Goal: Task Accomplishment & Management: Complete application form

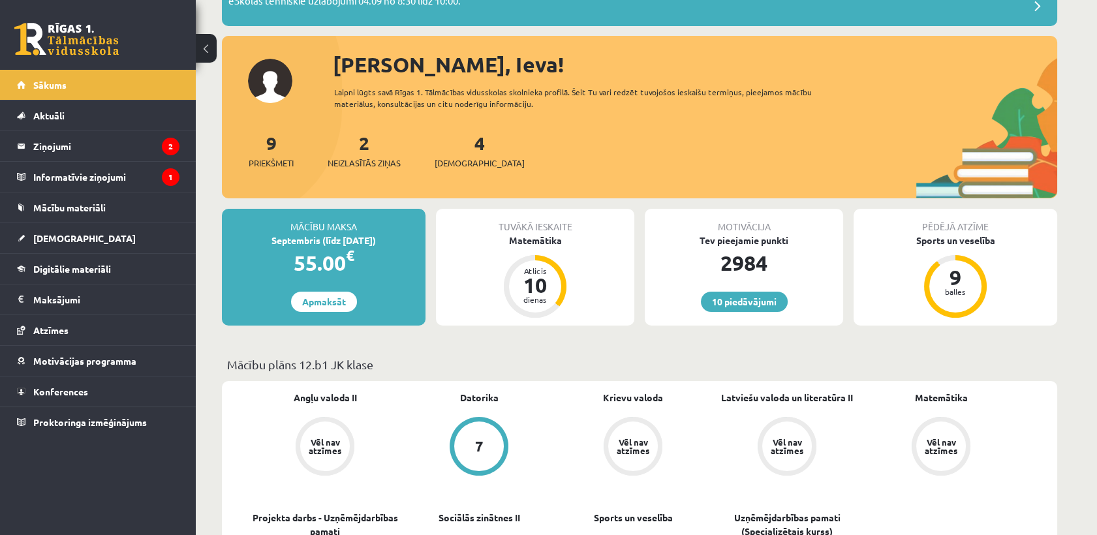
scroll to position [115, 0]
click at [125, 208] on link "Mācību materiāli" at bounding box center [98, 208] width 163 height 30
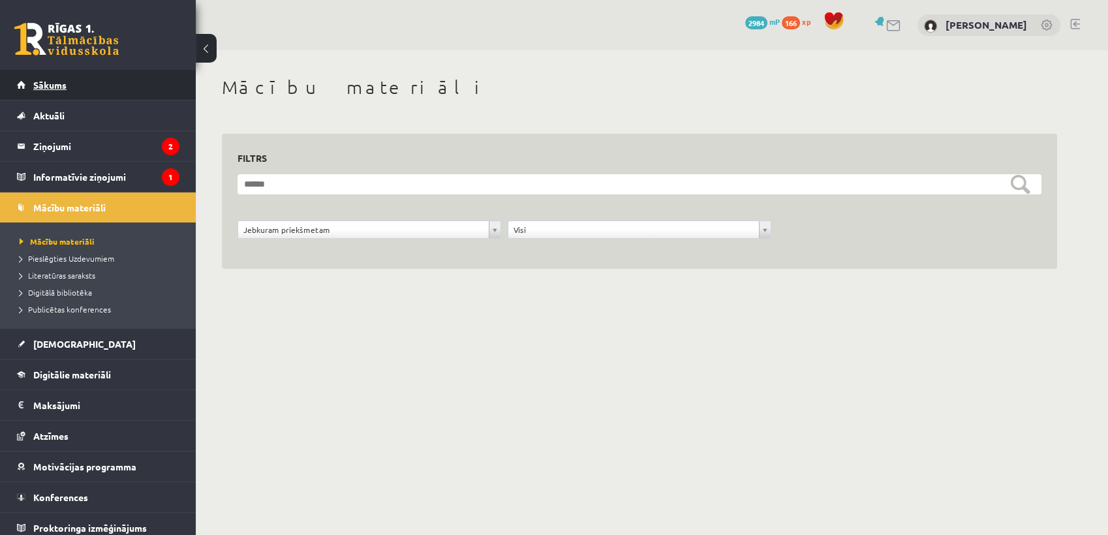
click at [86, 78] on link "Sākums" at bounding box center [98, 85] width 163 height 30
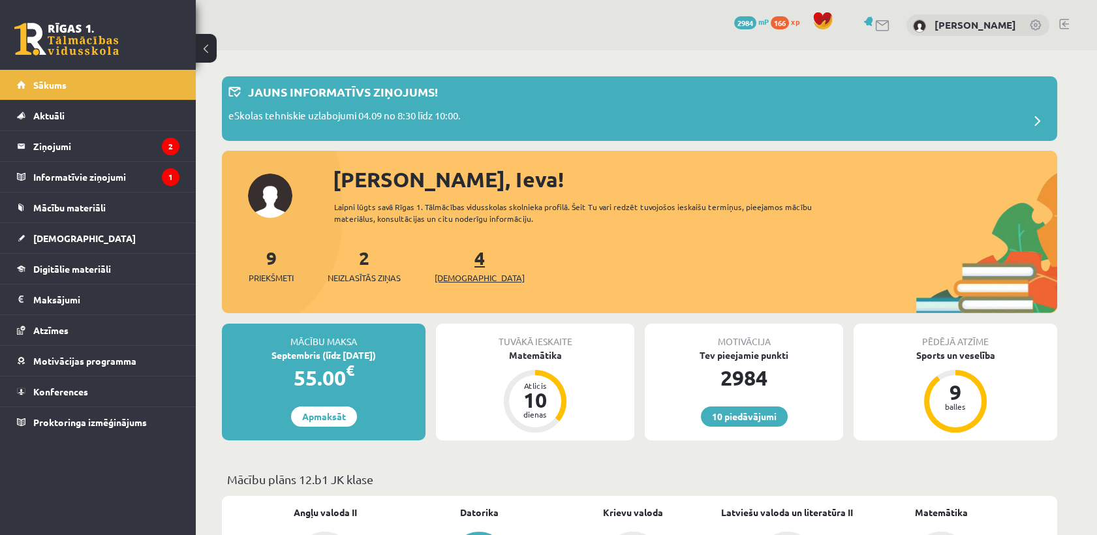
click at [463, 275] on span "[DEMOGRAPHIC_DATA]" at bounding box center [480, 278] width 90 height 13
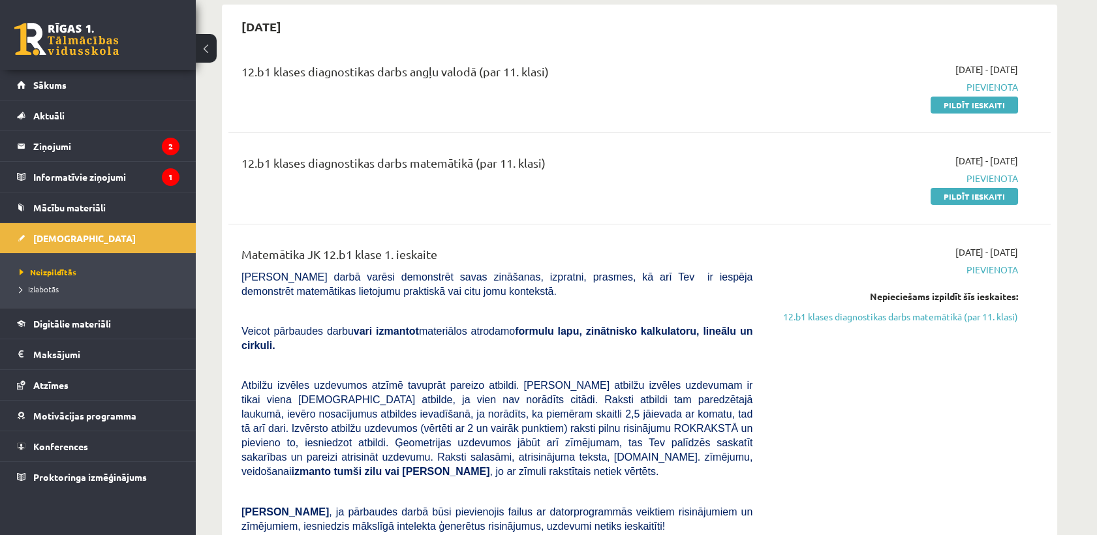
scroll to position [117, 0]
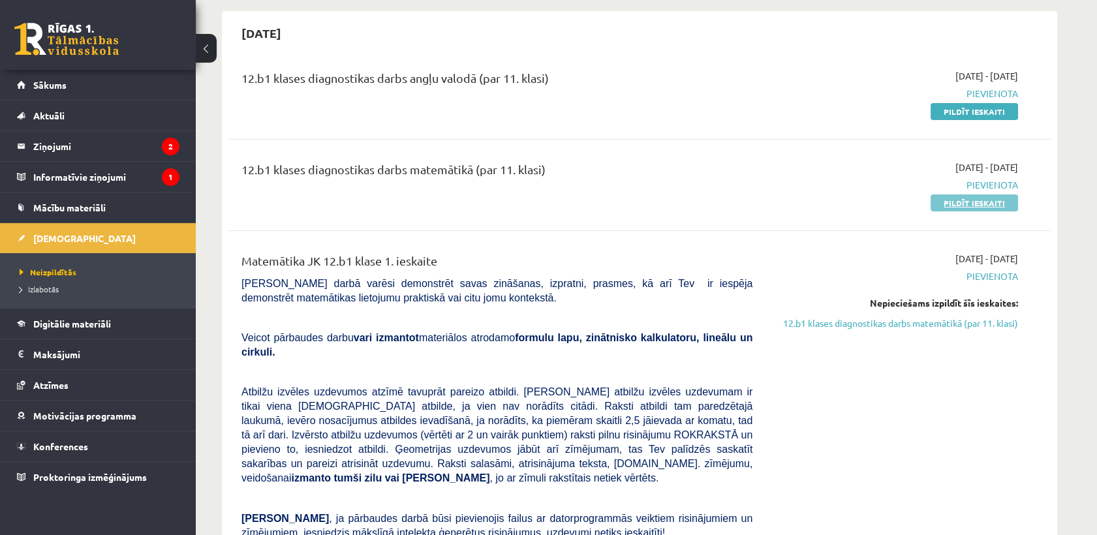
click at [999, 206] on link "Pildīt ieskaiti" at bounding box center [974, 203] width 87 height 17
click at [74, 210] on span "Mācību materiāli" at bounding box center [69, 208] width 72 height 12
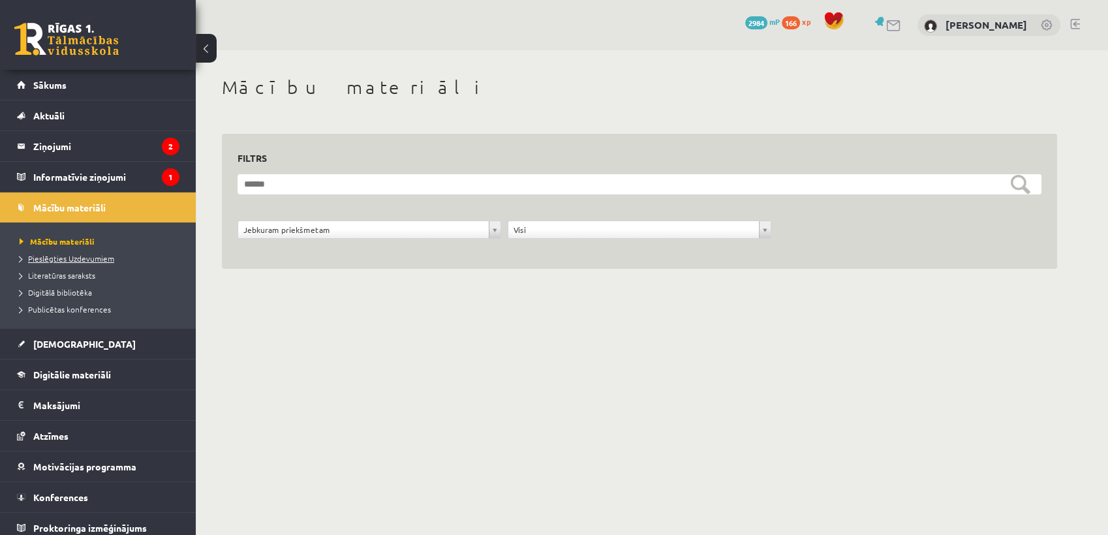
click at [68, 258] on span "Pieslēgties Uzdevumiem" at bounding box center [67, 258] width 95 height 10
click at [91, 86] on link "Sākums" at bounding box center [98, 85] width 163 height 30
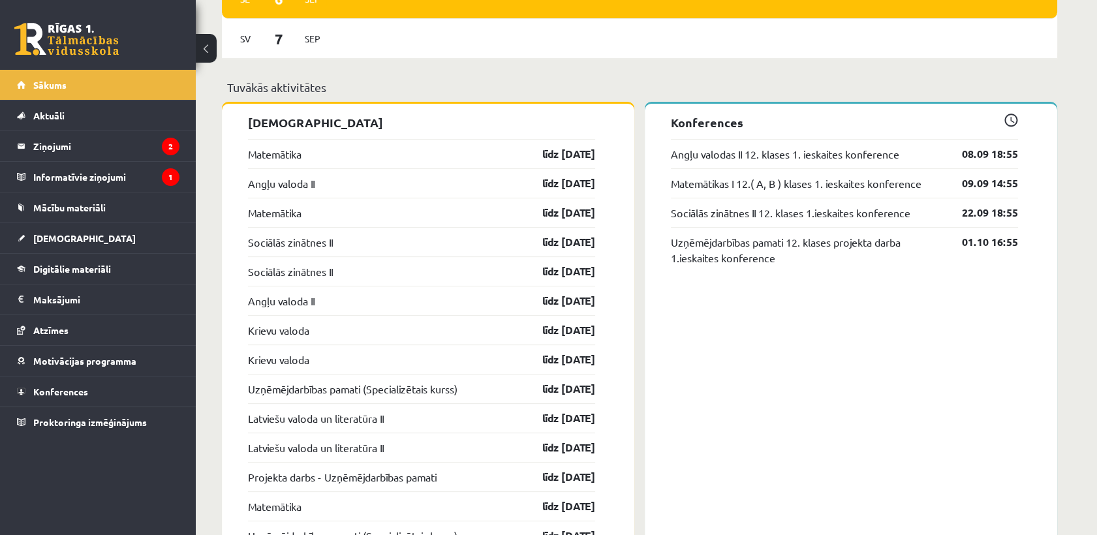
scroll to position [1056, 0]
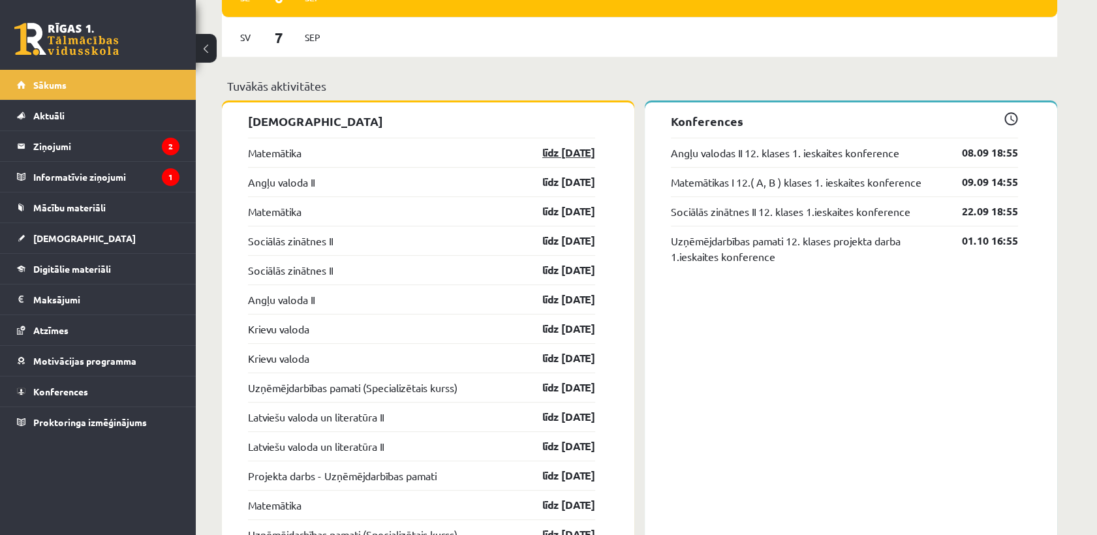
click at [549, 155] on link "līdz [DATE]" at bounding box center [558, 153] width 76 height 16
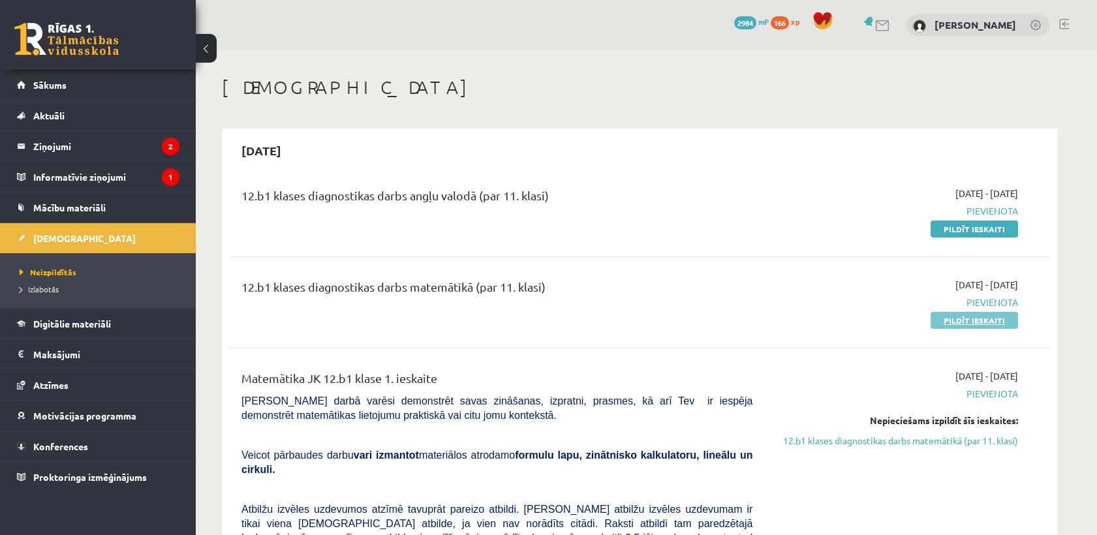
click at [954, 318] on link "Pildīt ieskaiti" at bounding box center [974, 320] width 87 height 17
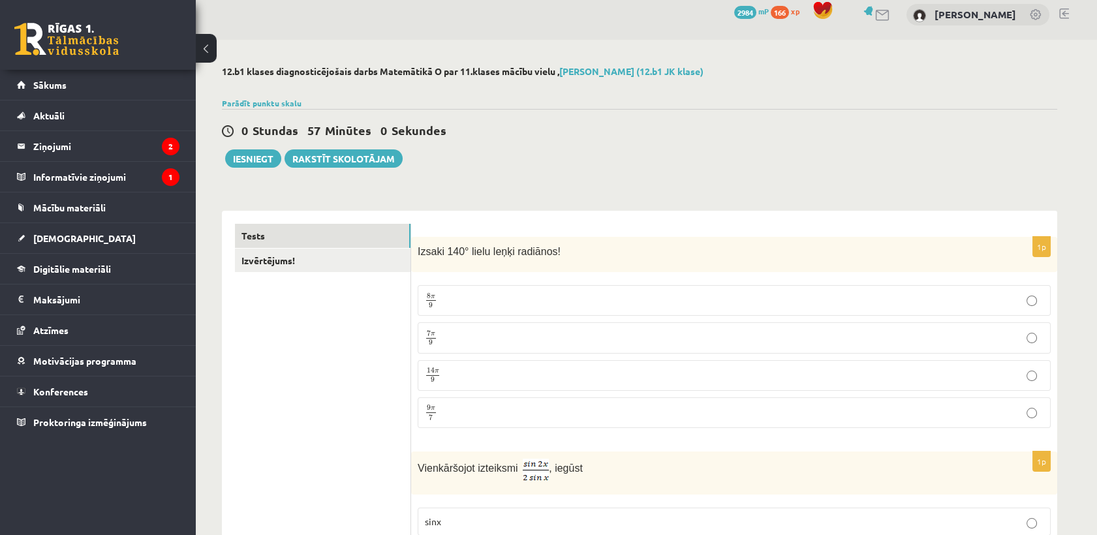
scroll to position [10, 0]
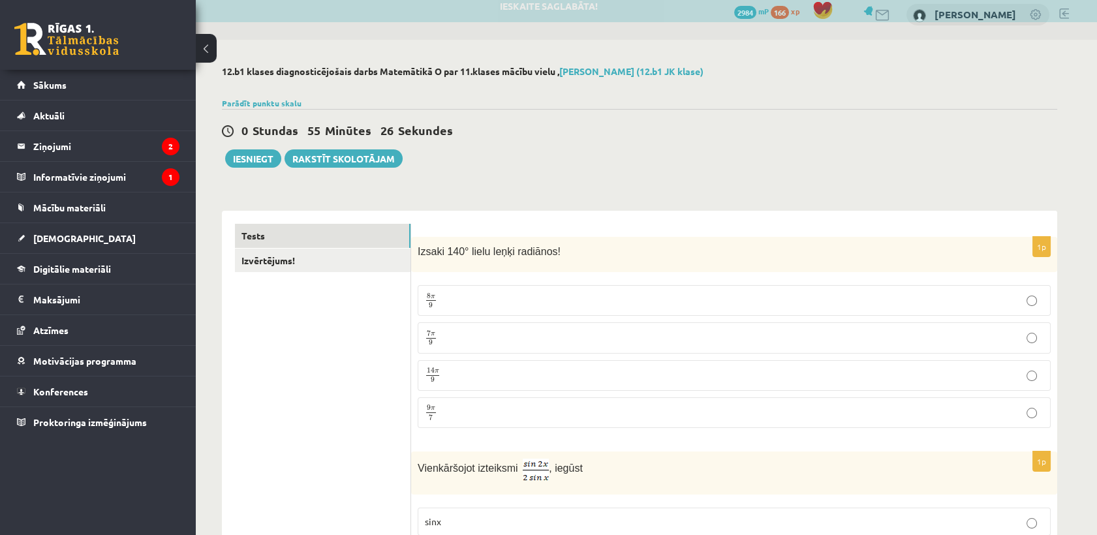
click at [598, 344] on p "7 π 9 7 π 9" at bounding box center [734, 338] width 619 height 16
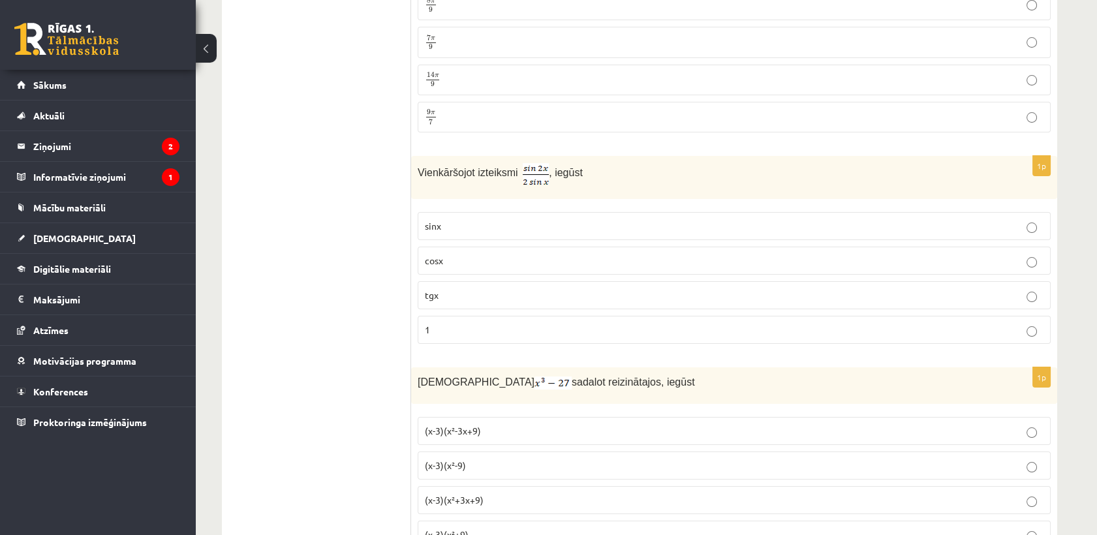
scroll to position [309, 0]
click at [548, 258] on p "cosx" at bounding box center [734, 258] width 619 height 14
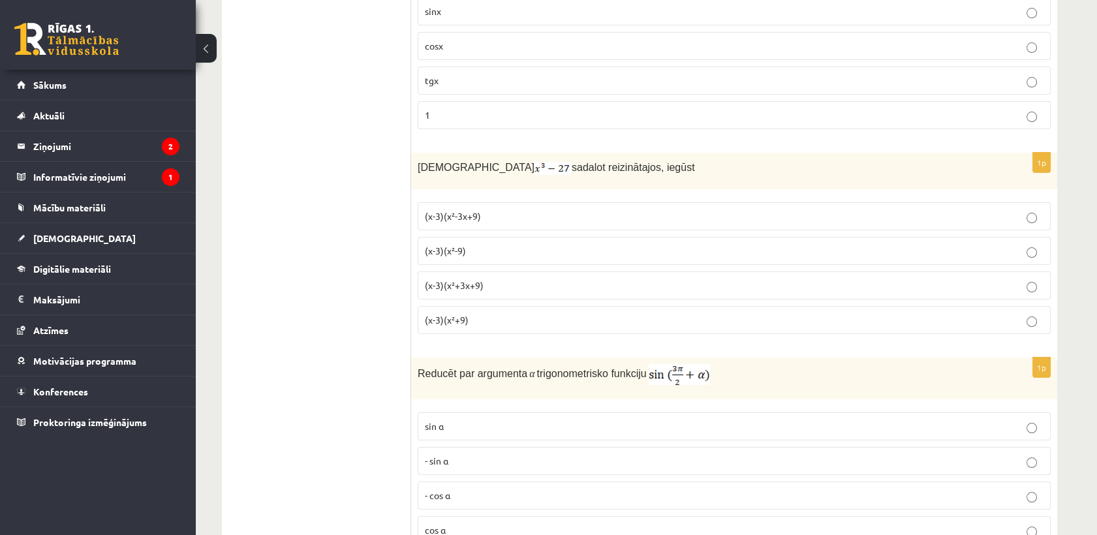
scroll to position [522, 0]
click at [543, 217] on p "(x-3)(x²-3x+9)" at bounding box center [734, 216] width 619 height 14
click at [506, 288] on p "(x-3)(x²+3x+9)" at bounding box center [734, 285] width 619 height 14
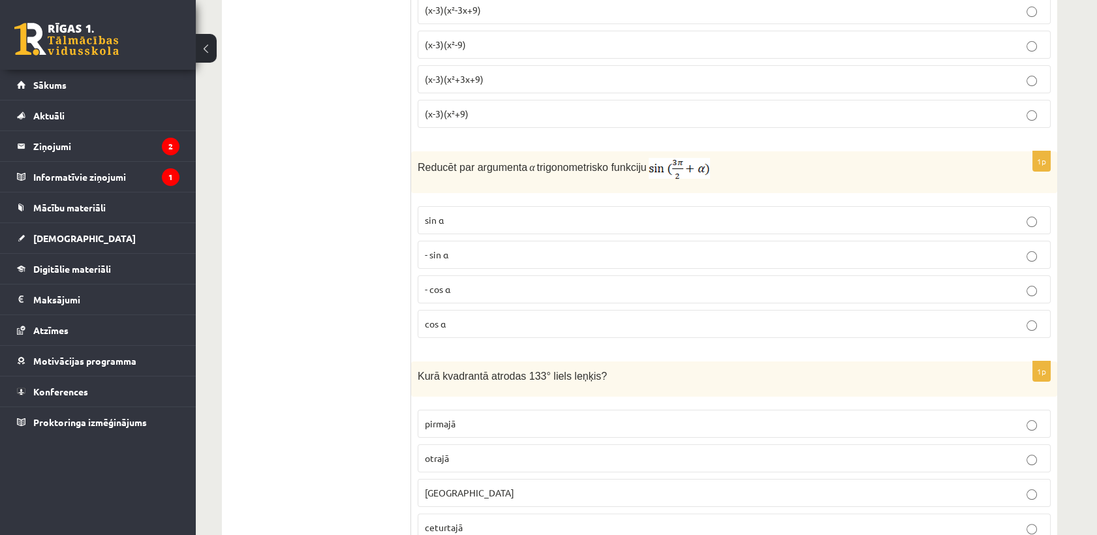
scroll to position [726, 0]
click at [506, 288] on p "- cos ⁡α" at bounding box center [734, 291] width 619 height 14
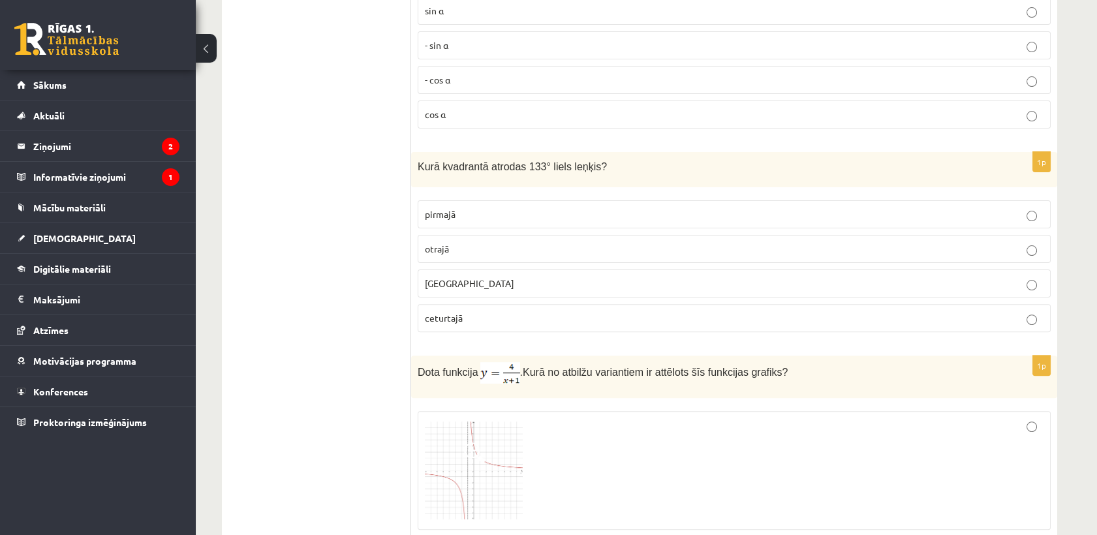
scroll to position [935, 0]
click at [514, 255] on label "otrajā" at bounding box center [734, 251] width 633 height 28
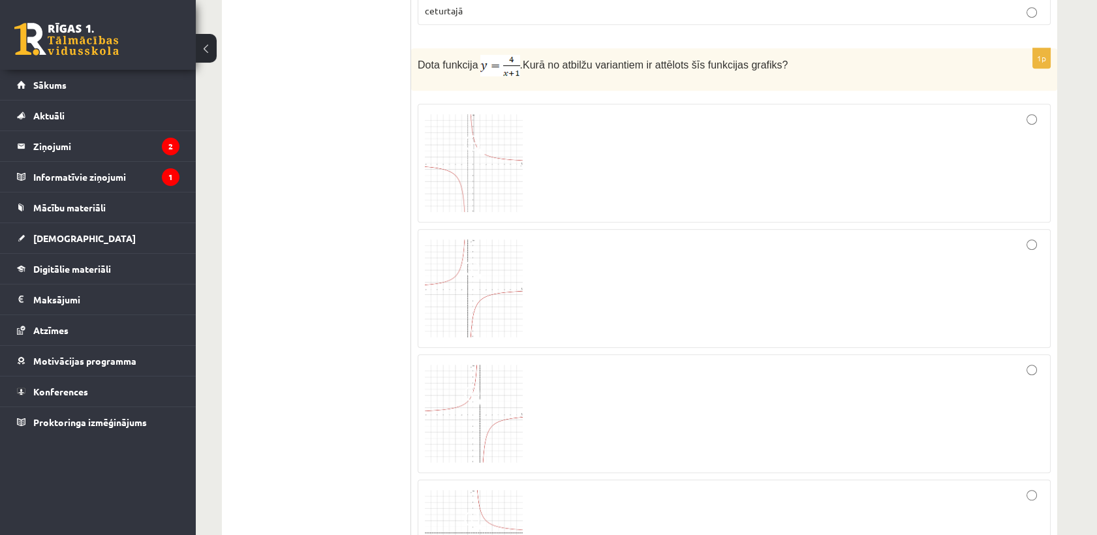
scroll to position [1444, 0]
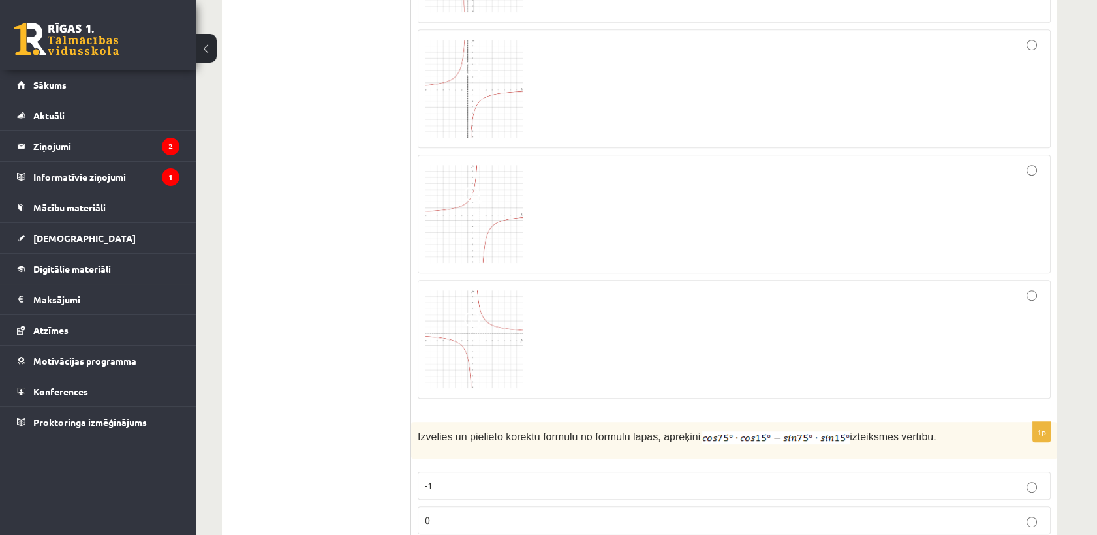
click at [1040, 291] on div at bounding box center [734, 339] width 619 height 104
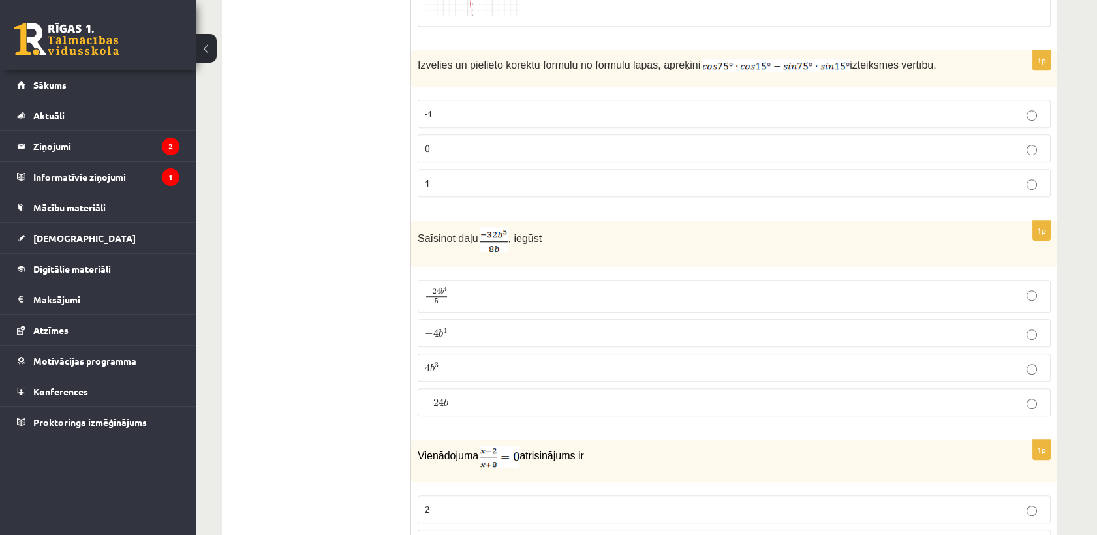
scroll to position [1815, 0]
click at [959, 150] on p "0" at bounding box center [734, 149] width 619 height 14
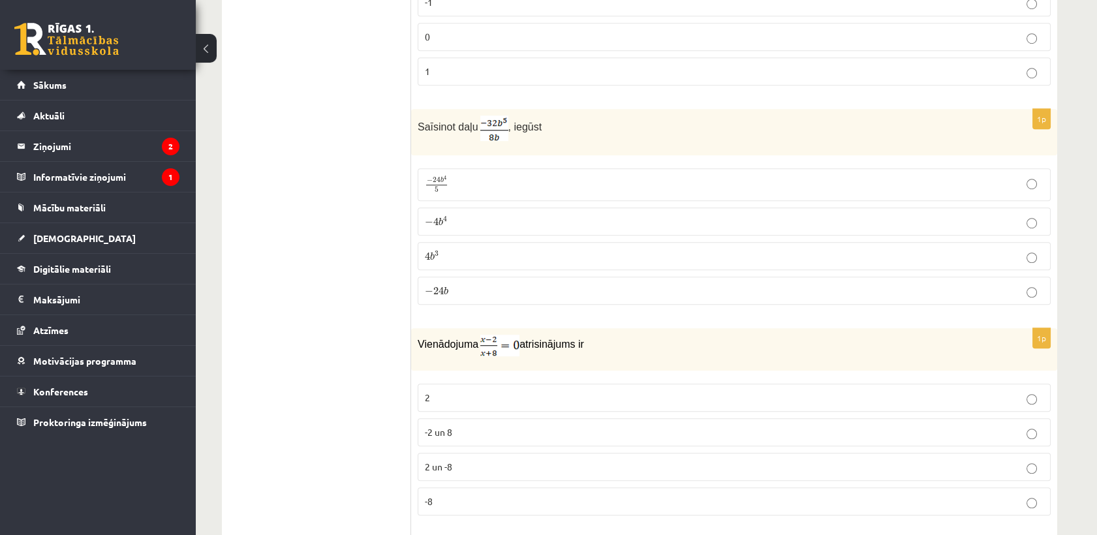
scroll to position [1927, 0]
click at [637, 215] on p "− 4 b 4 − 4 b 4" at bounding box center [734, 222] width 619 height 14
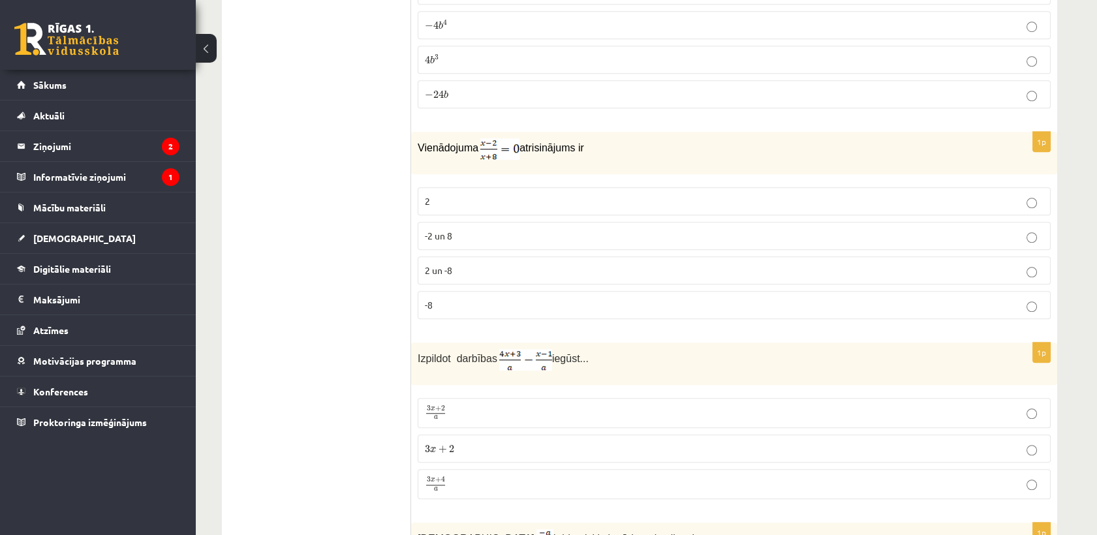
scroll to position [2123, 0]
click at [637, 208] on label "2" at bounding box center [734, 202] width 633 height 28
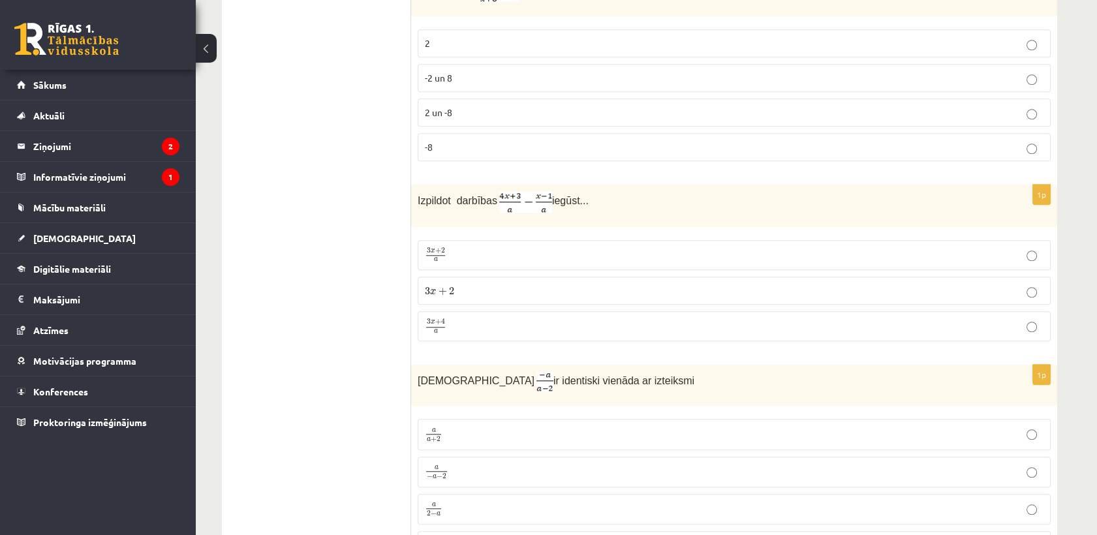
scroll to position [2280, 0]
click at [510, 321] on p "3 x + 4 a 3 x + 4 a" at bounding box center [734, 328] width 619 height 16
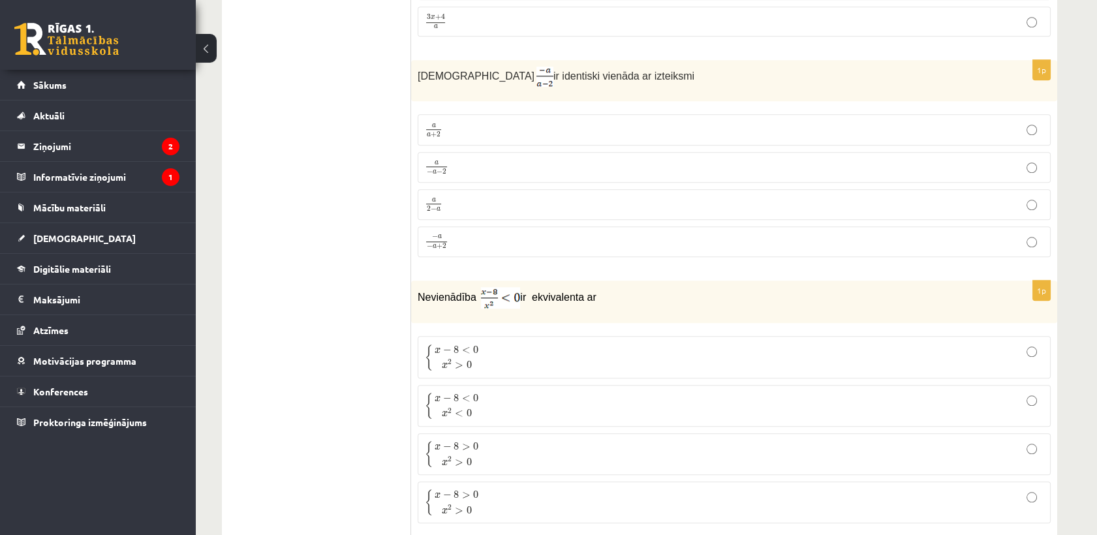
scroll to position [2586, 0]
click at [529, 197] on p "a 2 − a a 2 − a" at bounding box center [734, 205] width 619 height 16
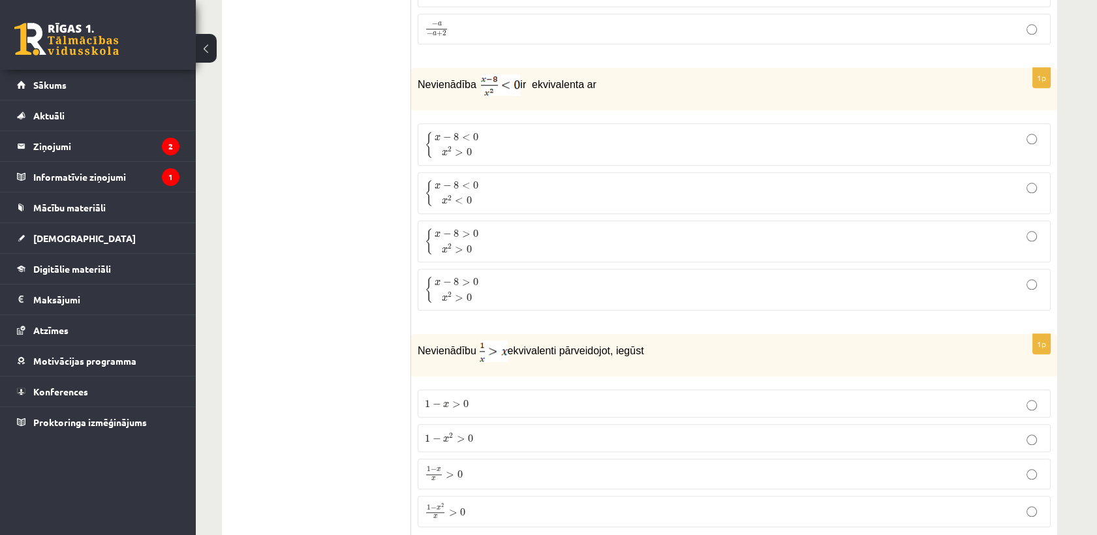
scroll to position [2802, 0]
click at [529, 190] on p "{ x − 8 < 0 x 2 < 0 { x − 8 < 0 x 2 < 0" at bounding box center [734, 190] width 619 height 27
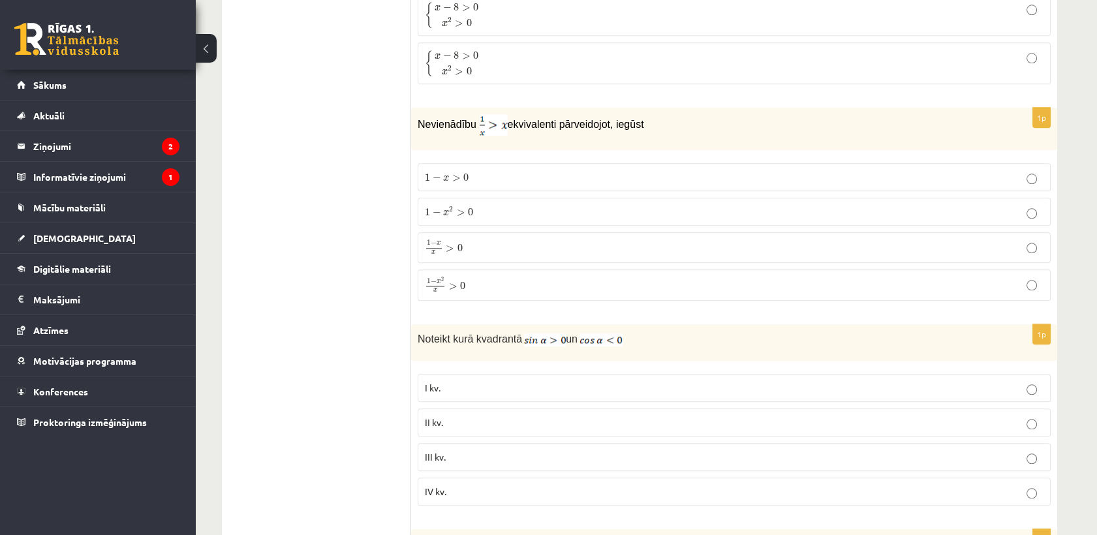
scroll to position [3027, 0]
click at [536, 173] on p "1 − x > 0 1 − x > 0" at bounding box center [734, 176] width 619 height 14
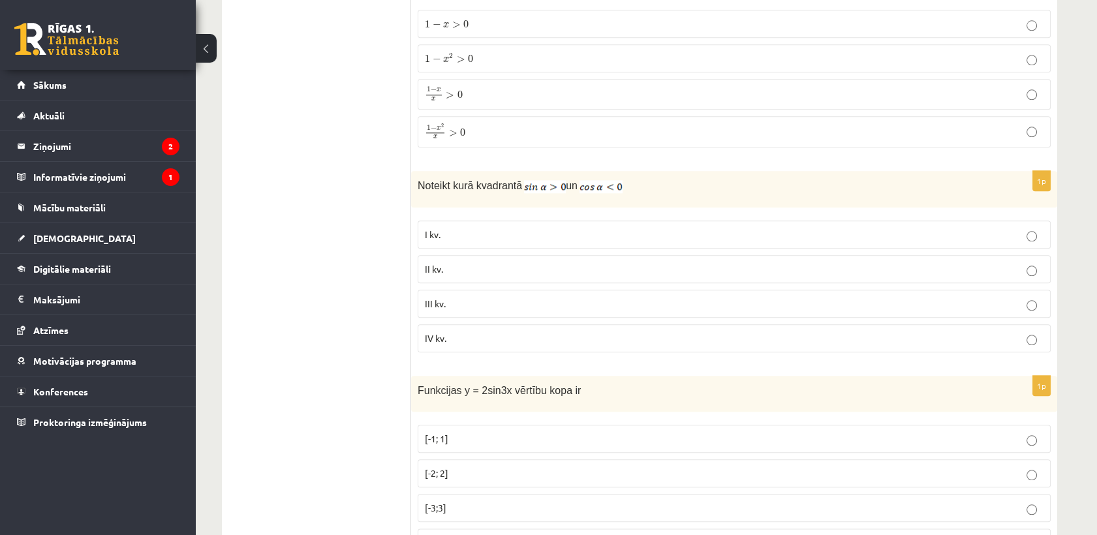
scroll to position [3190, 0]
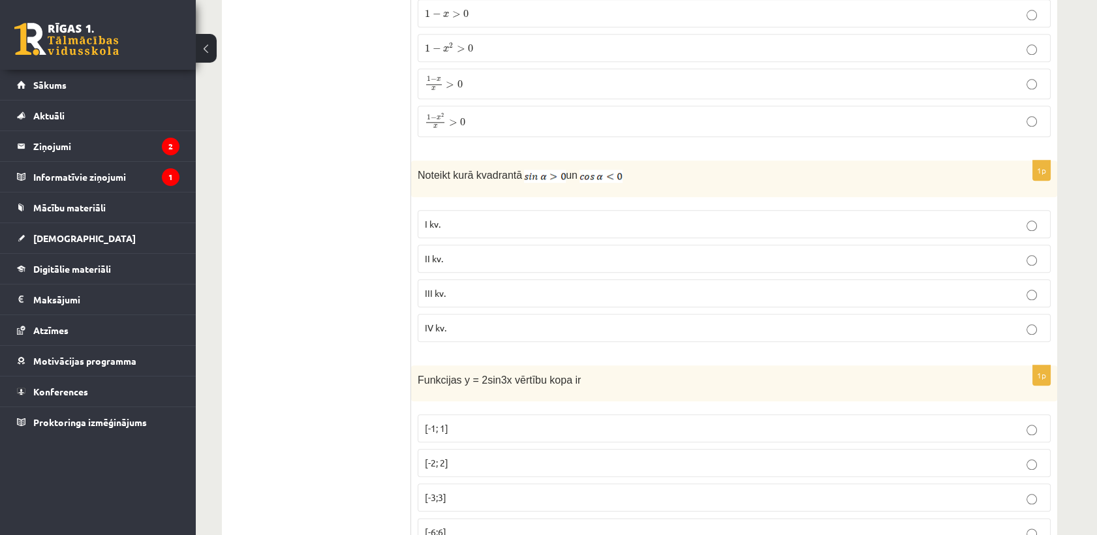
click at [539, 252] on p "II kv." at bounding box center [734, 259] width 619 height 14
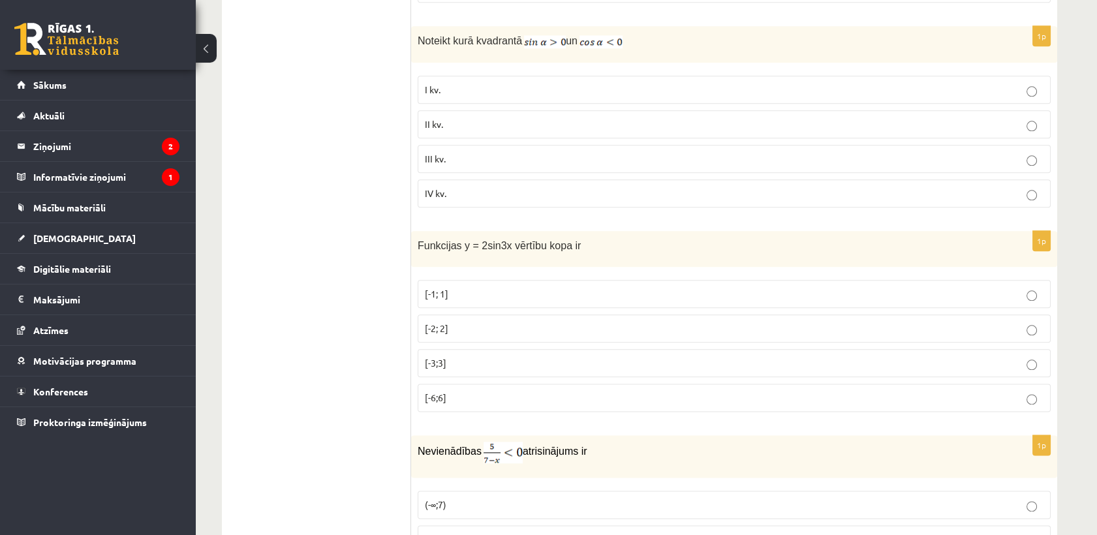
scroll to position [3350, 0]
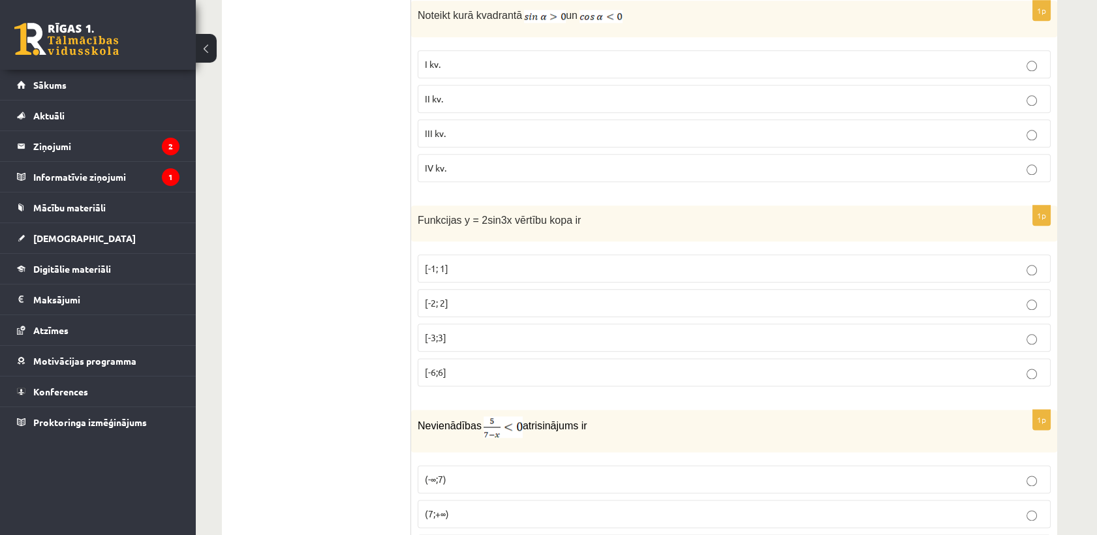
click at [531, 289] on label "[-2; 2]" at bounding box center [734, 303] width 633 height 28
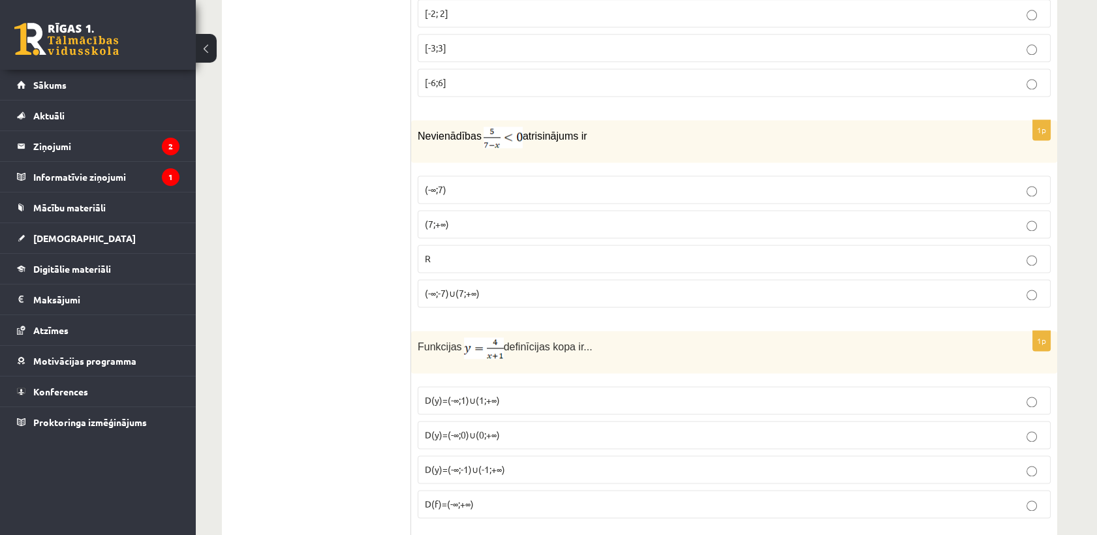
scroll to position [3640, 0]
click at [567, 182] on p "(-∞;7)" at bounding box center [734, 189] width 619 height 14
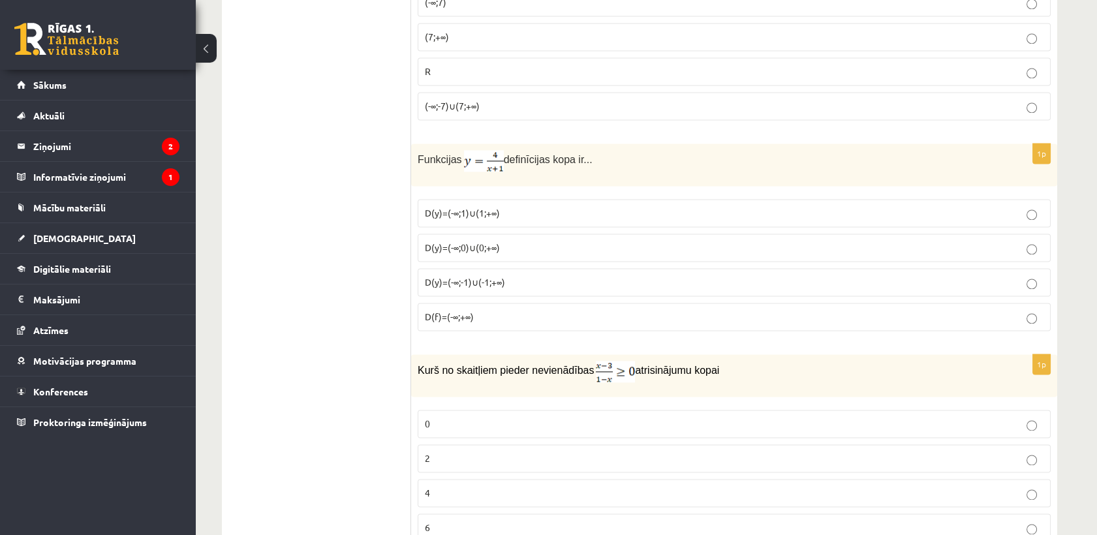
scroll to position [3826, 0]
click at [542, 279] on label "D(y)=(-∞;-1)∪(-1;+∞)" at bounding box center [734, 283] width 633 height 28
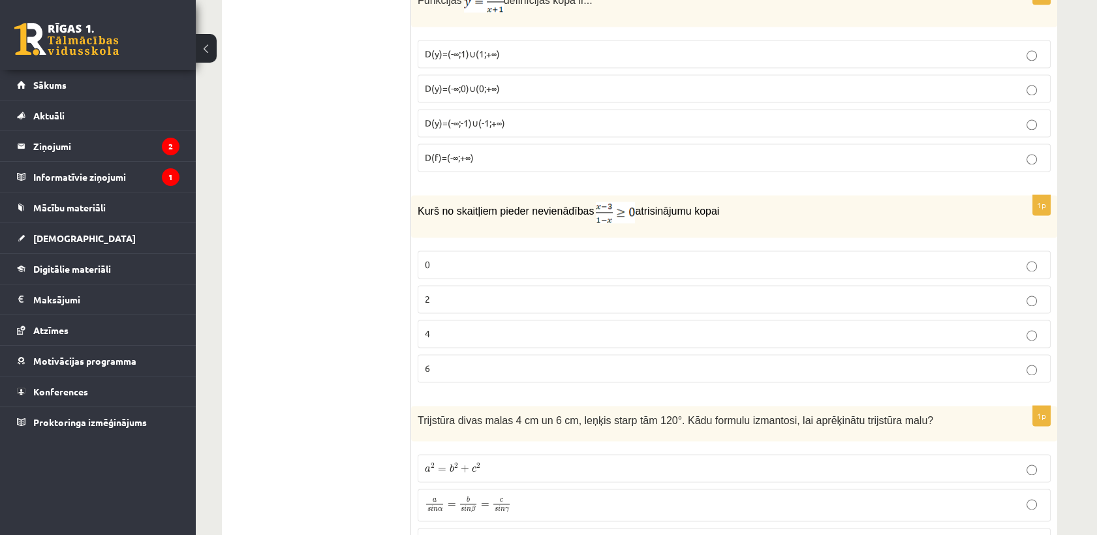
scroll to position [3989, 0]
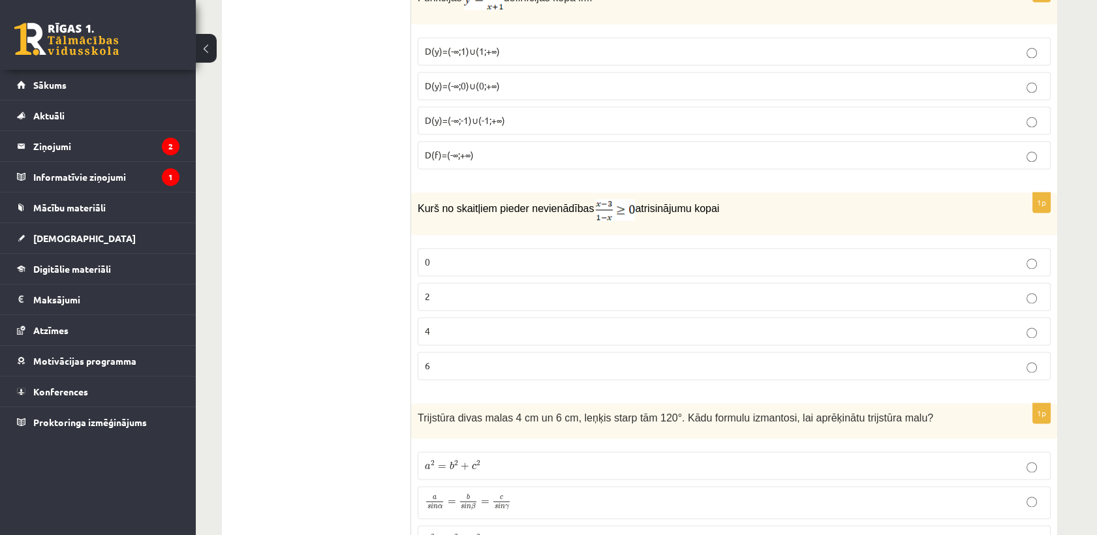
click at [542, 290] on p "2" at bounding box center [734, 297] width 619 height 14
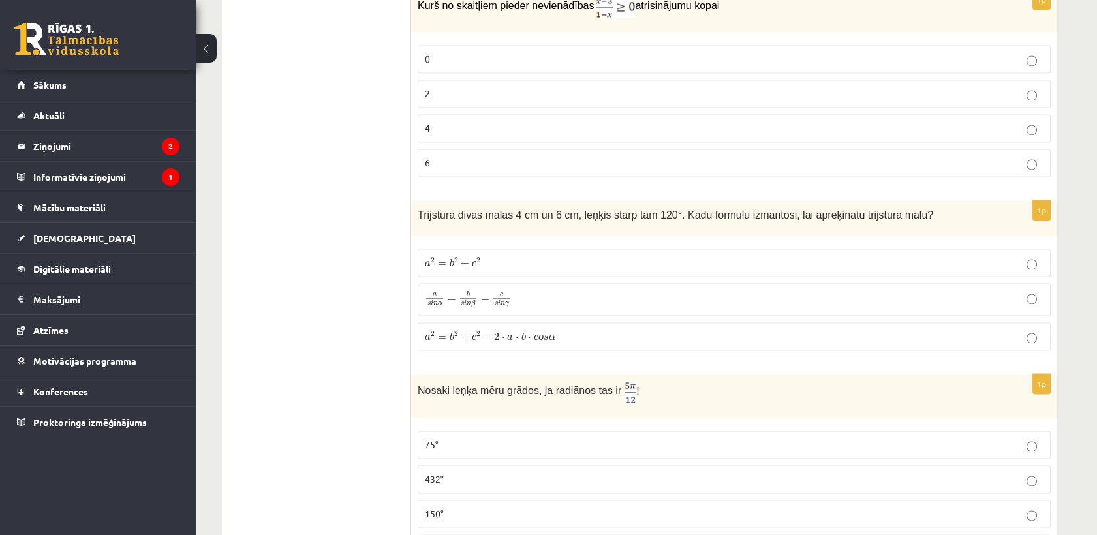
scroll to position [4192, 0]
click at [499, 331] on span "a 2 = b 2 + c 2 − 2 ⋅ a ⋅ b ⋅ c o s α a 2 = b 2 + c 2 − 2 ⋅ a ⋅ b ⋅ c o s α" at bounding box center [490, 336] width 131 height 11
click at [494, 333] on span "2" at bounding box center [496, 337] width 5 height 8
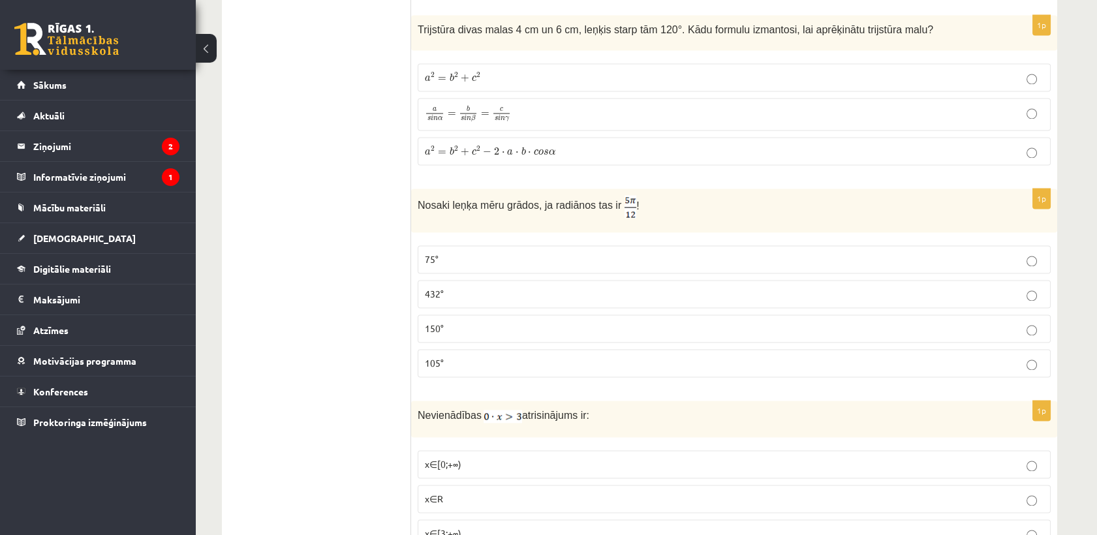
scroll to position [4379, 0]
click at [503, 251] on p "75°" at bounding box center [734, 258] width 619 height 14
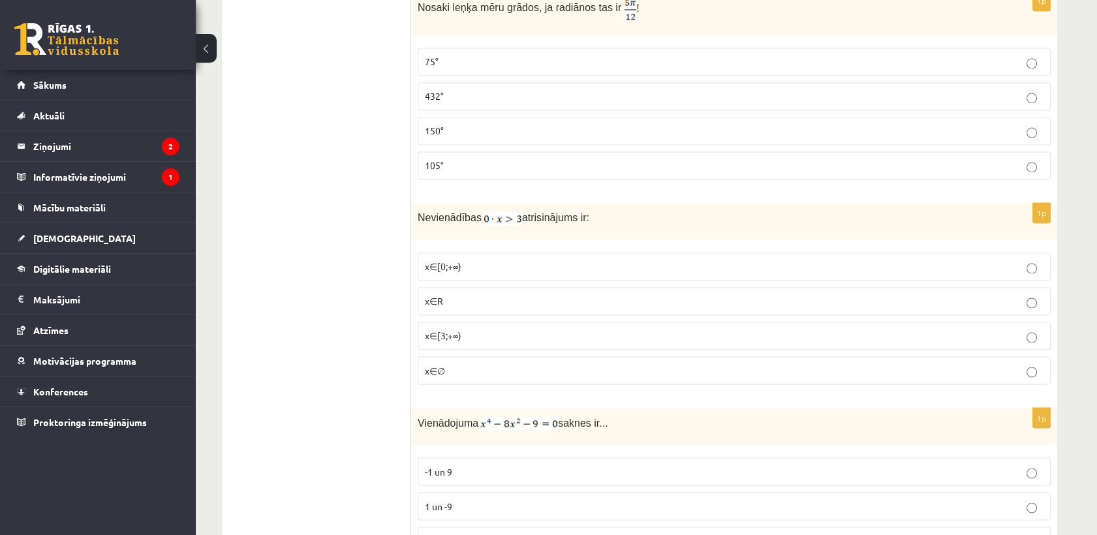
scroll to position [4577, 0]
click at [456, 354] on label "x∈∅" at bounding box center [734, 368] width 633 height 28
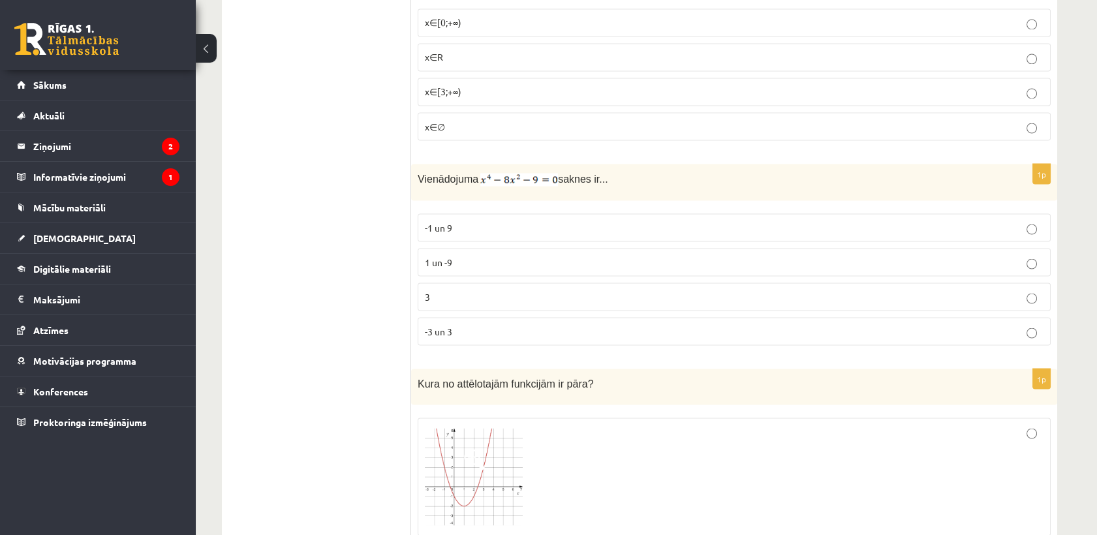
scroll to position [4820, 0]
click at [460, 330] on fieldset "-1 un 9 1 un -9 3 -3 un 3" at bounding box center [734, 277] width 633 height 142
click at [461, 324] on p "-3 un 3" at bounding box center [734, 331] width 619 height 14
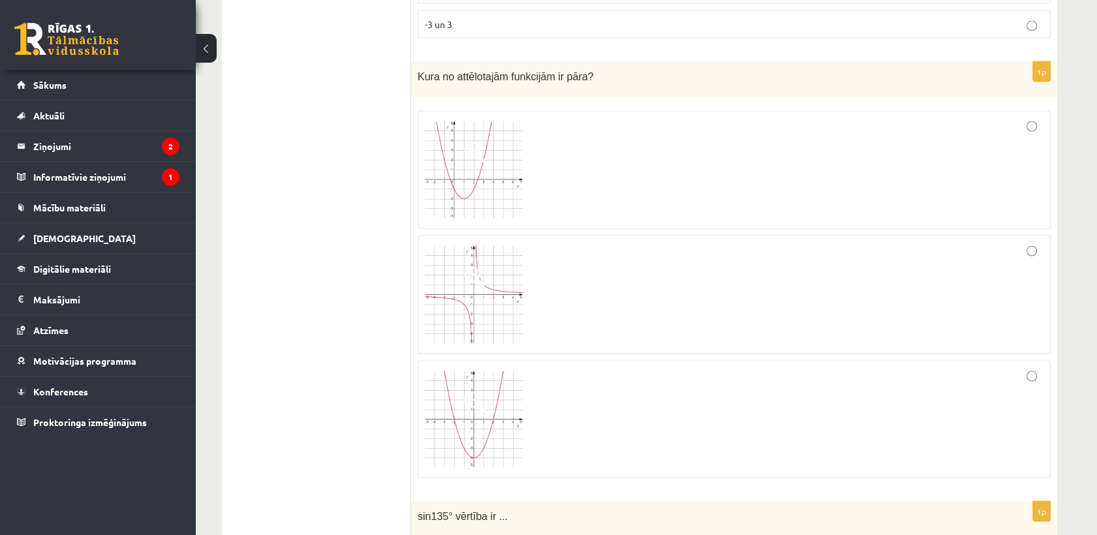
scroll to position [5122, 0]
click at [483, 400] on img at bounding box center [474, 423] width 98 height 97
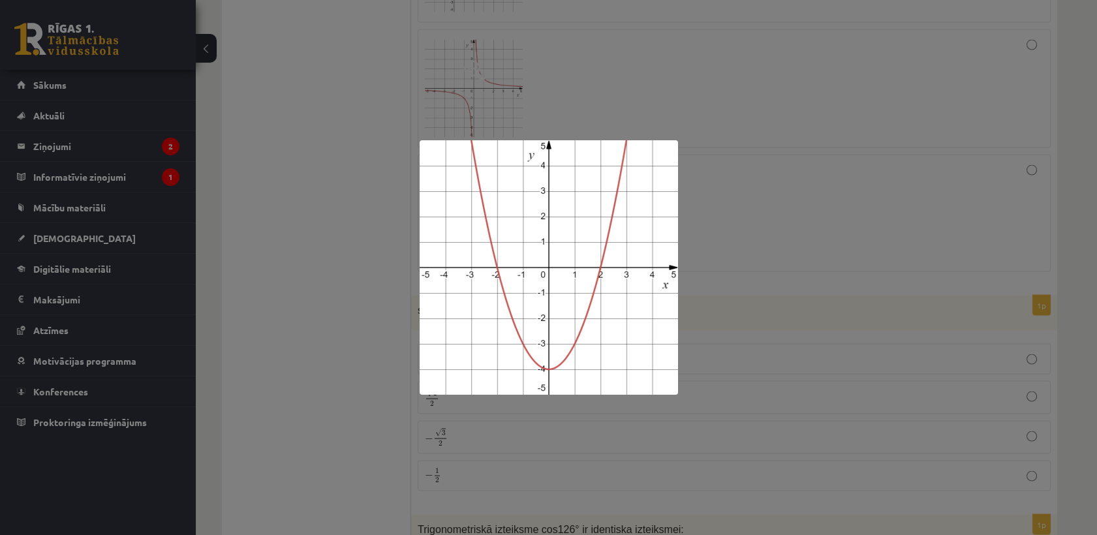
scroll to position [5334, 0]
click at [680, 396] on div at bounding box center [548, 267] width 1097 height 535
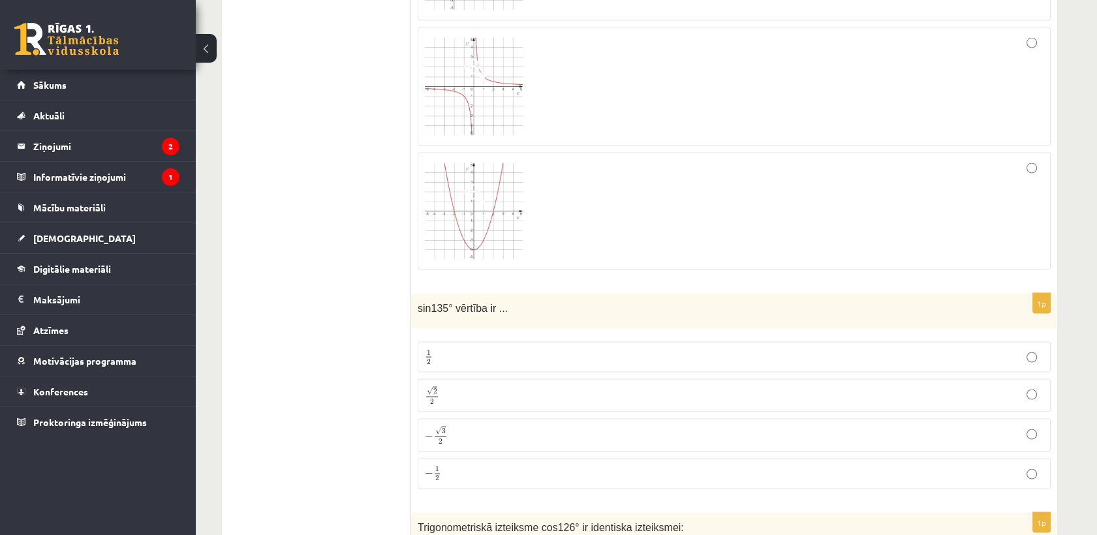
click at [899, 191] on div at bounding box center [734, 211] width 619 height 103
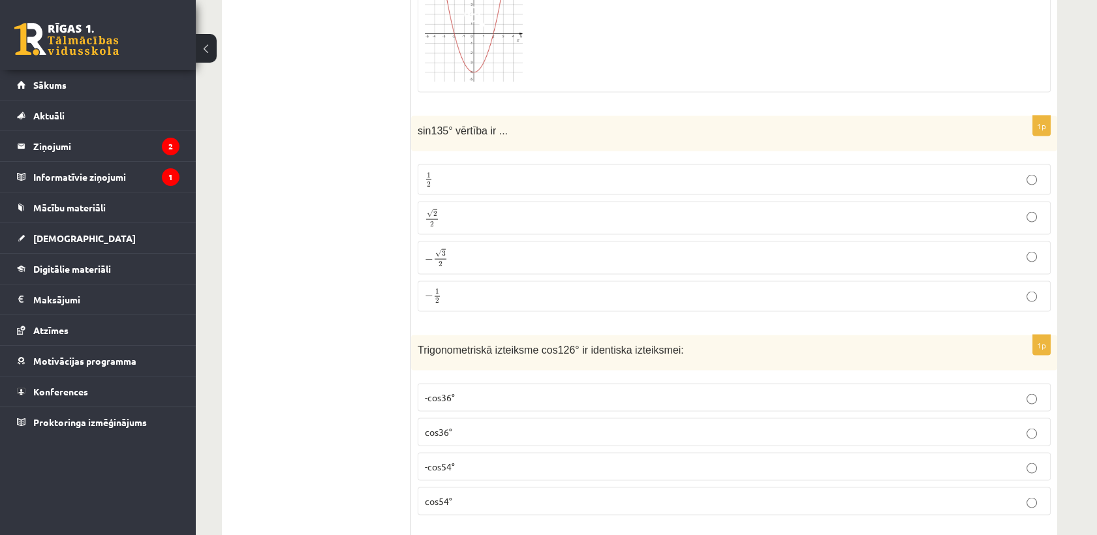
scroll to position [5512, 0]
click at [768, 208] on p "√ 2 2 2 2" at bounding box center [734, 217] width 619 height 19
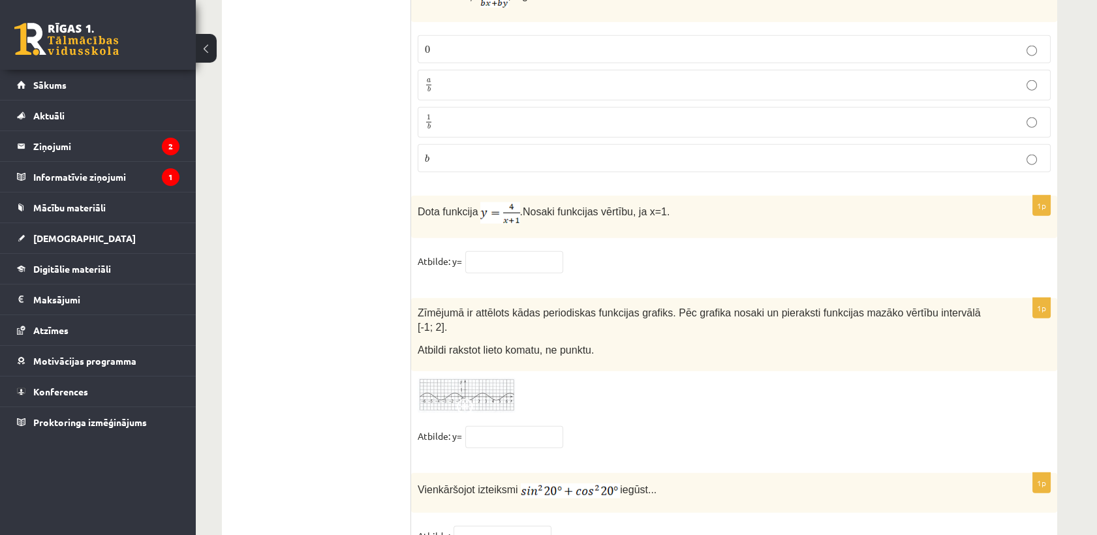
scroll to position [6281, 0]
click at [488, 379] on img at bounding box center [467, 397] width 98 height 36
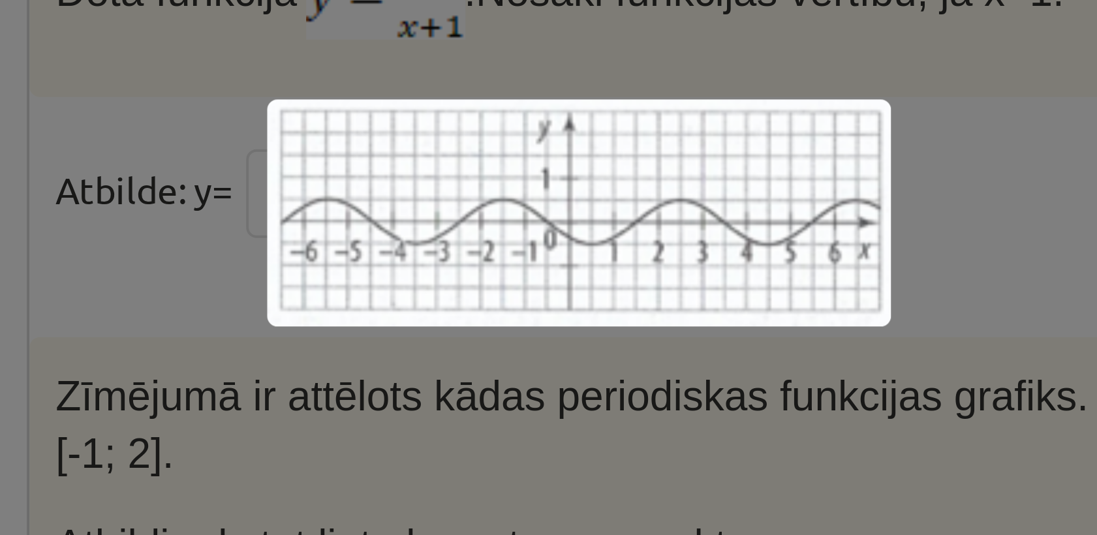
click at [549, 276] on img at bounding box center [549, 268] width 156 height 57
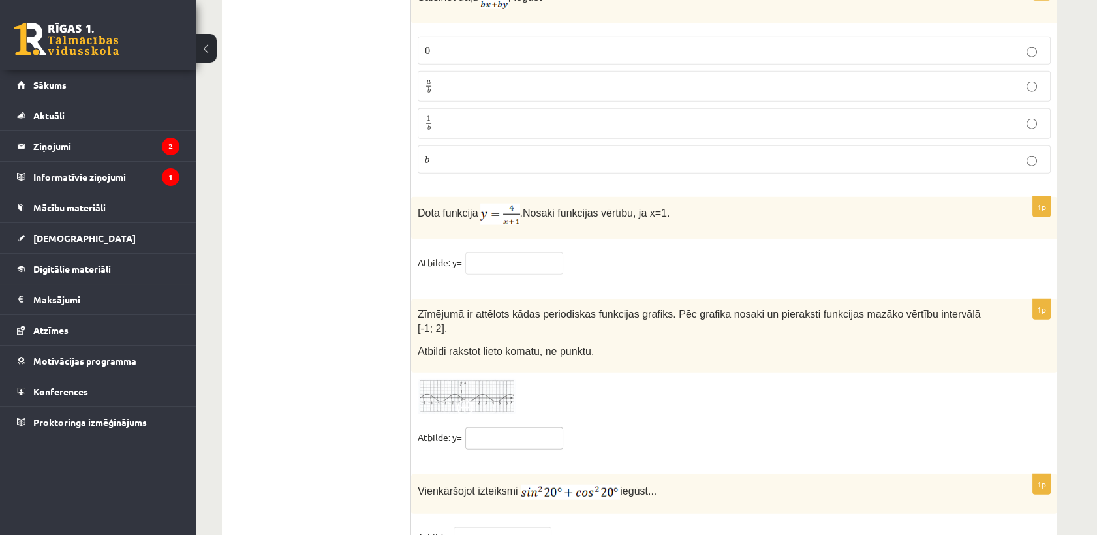
click at [540, 428] on input "text" at bounding box center [514, 439] width 98 height 22
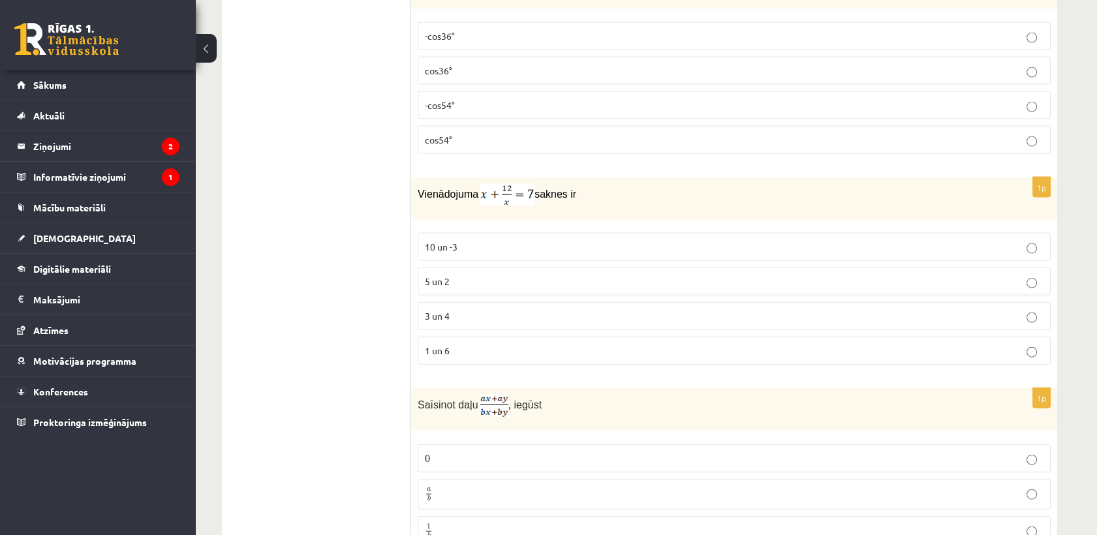
scroll to position [5880, 0]
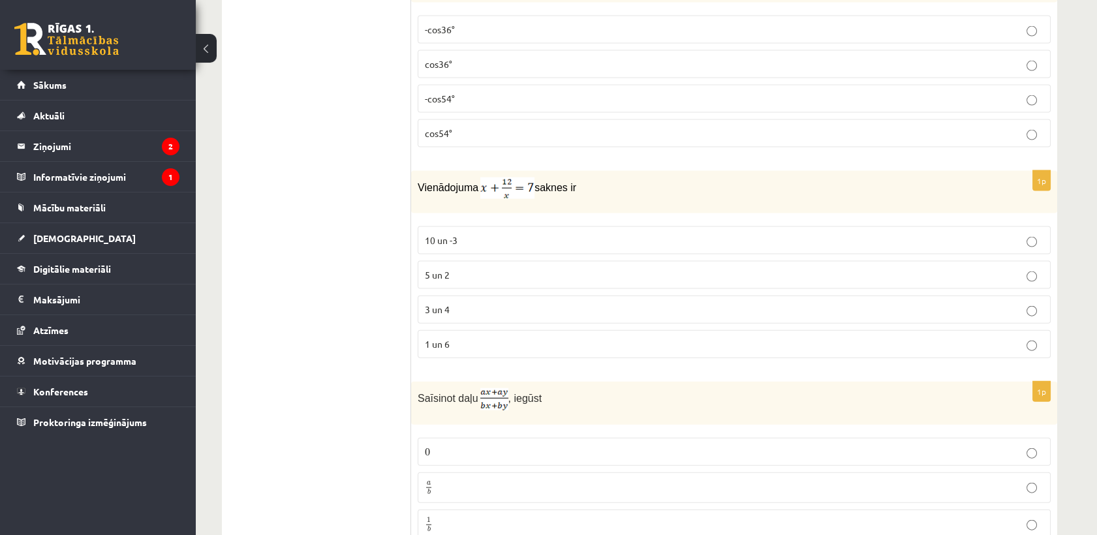
type input "***"
click at [506, 303] on p "3 un 4" at bounding box center [734, 310] width 619 height 14
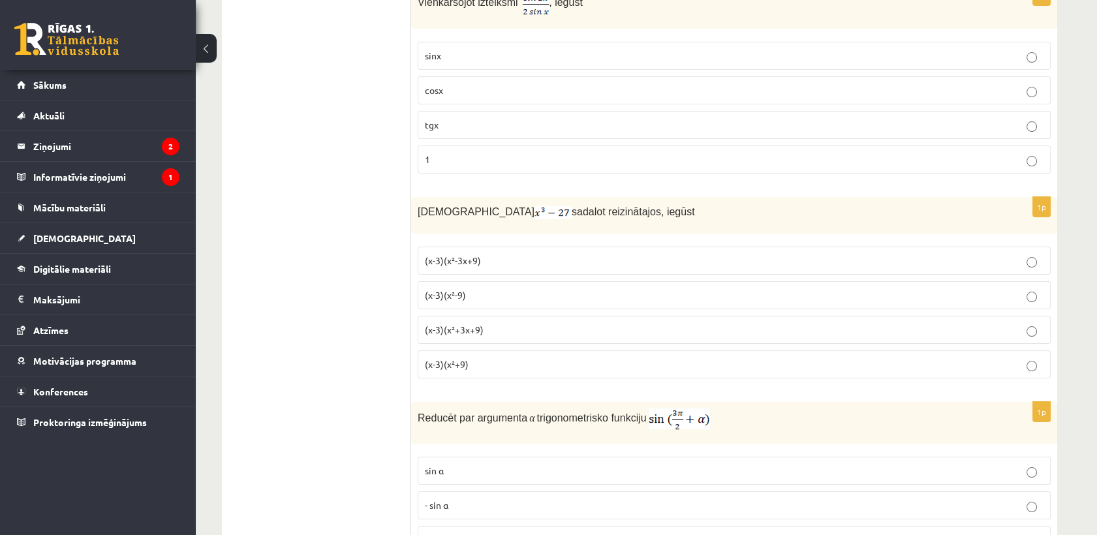
scroll to position [0, 0]
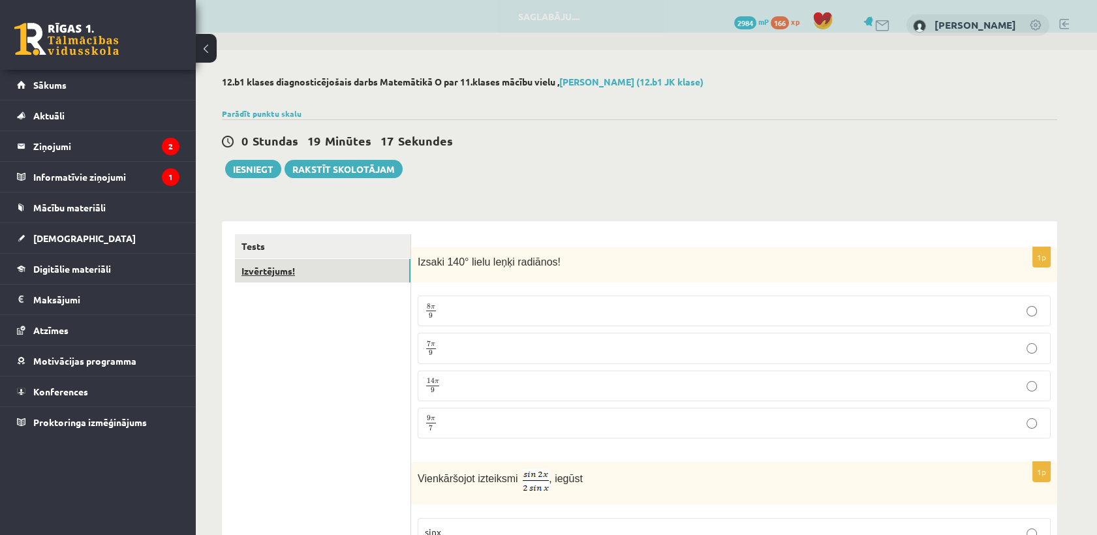
click at [336, 264] on link "Izvērtējums!" at bounding box center [323, 271] width 176 height 24
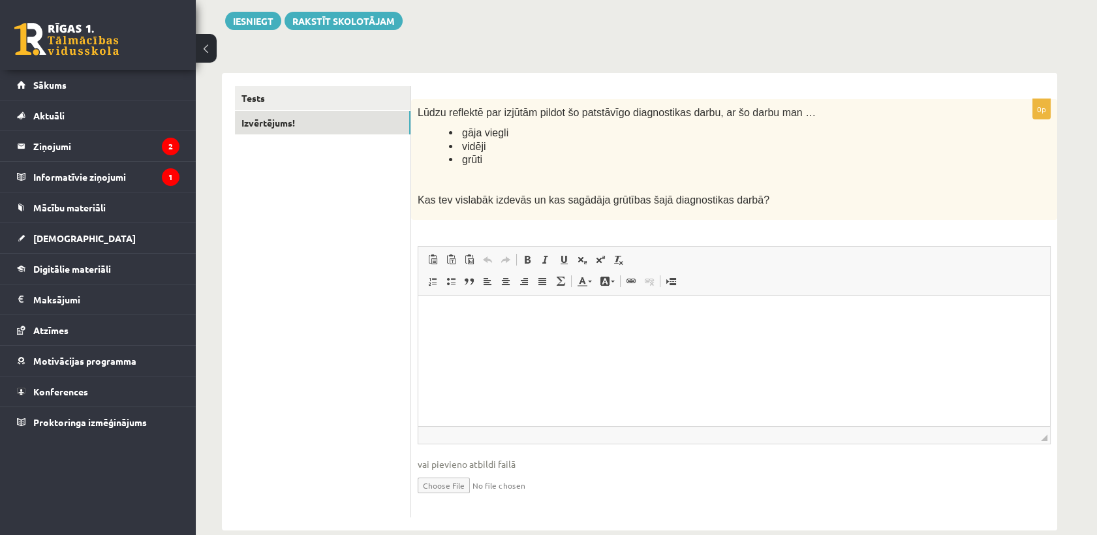
scroll to position [148, 0]
click at [545, 324] on html at bounding box center [734, 316] width 632 height 40
click at [434, 316] on p "*****" at bounding box center [734, 316] width 606 height 14
click at [452, 311] on p "*****" at bounding box center [734, 316] width 606 height 14
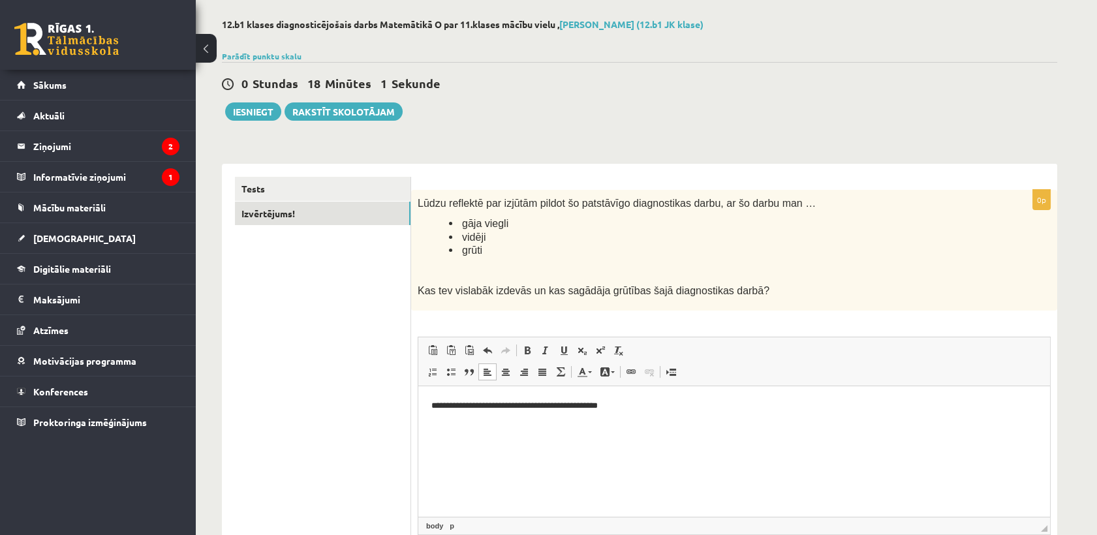
scroll to position [42, 0]
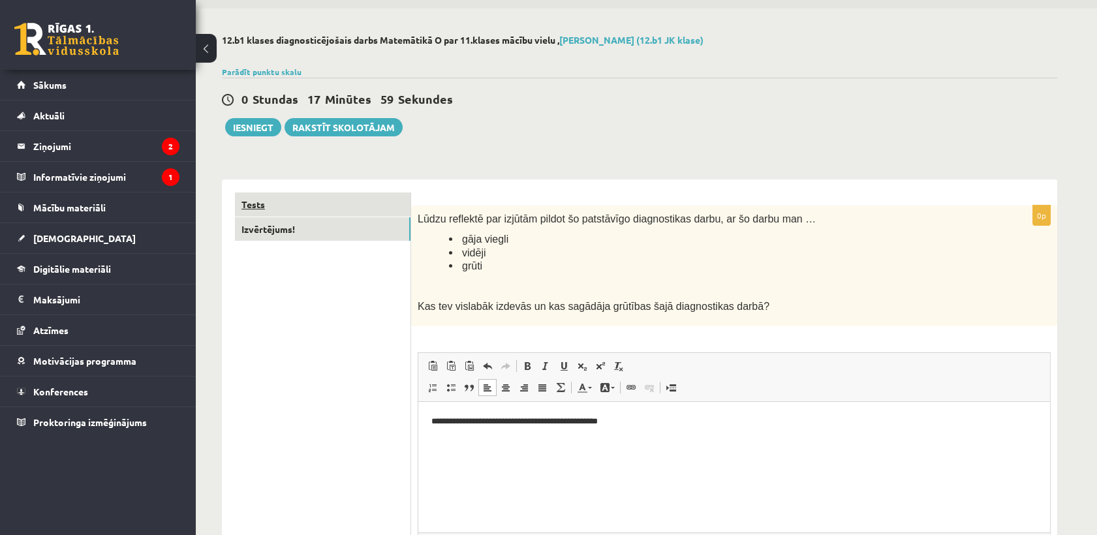
click at [276, 208] on link "Tests" at bounding box center [323, 205] width 176 height 24
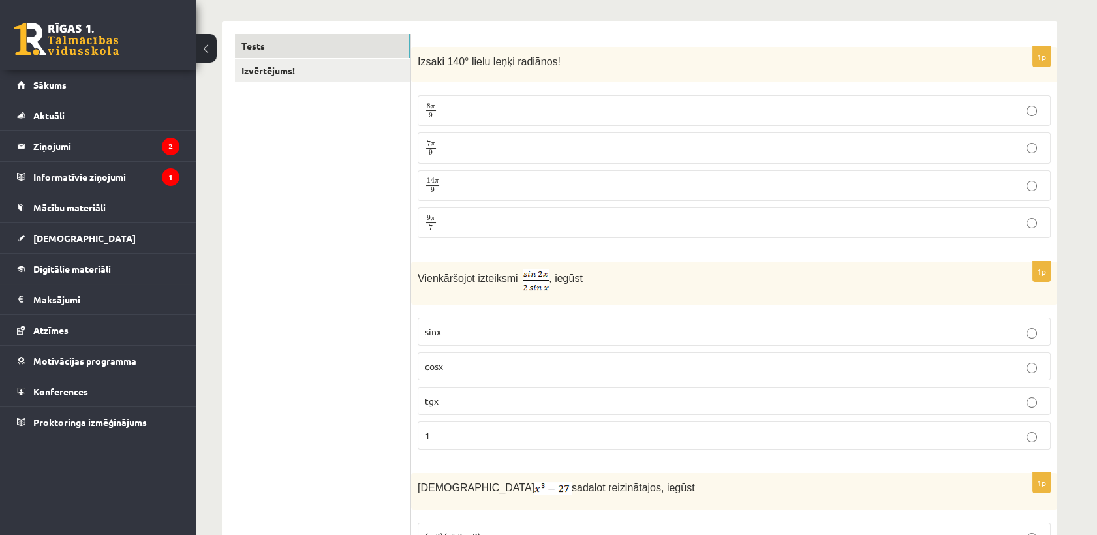
scroll to position [129, 0]
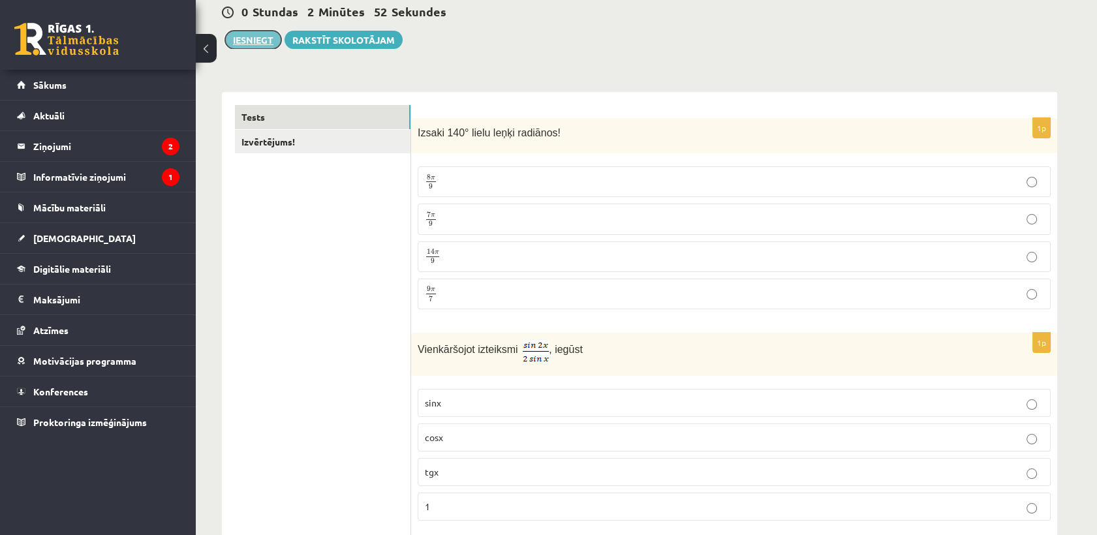
click at [266, 31] on button "Iesniegt" at bounding box center [253, 40] width 56 height 18
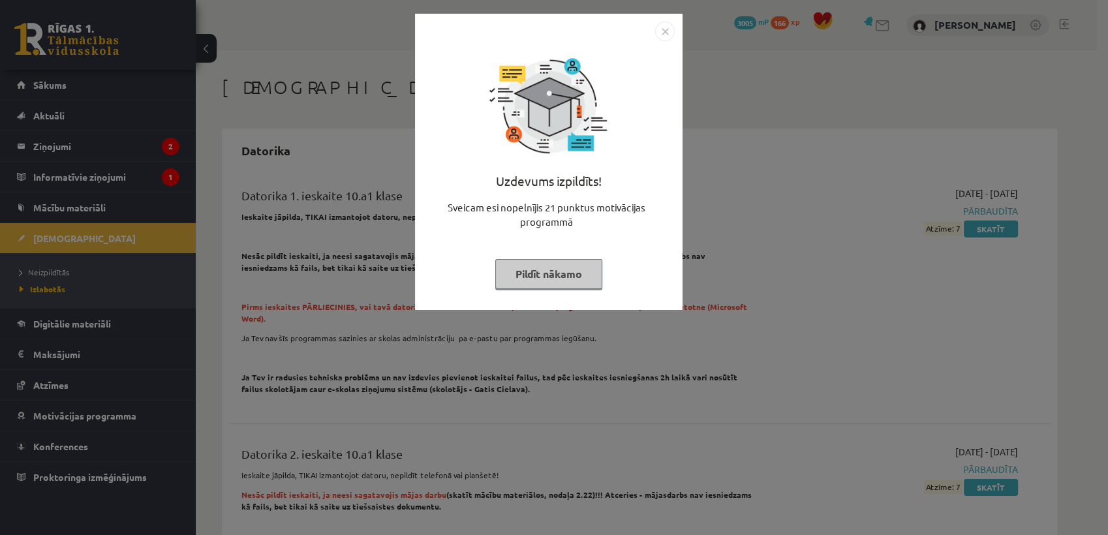
click at [540, 279] on button "Pildīt nākamo" at bounding box center [548, 274] width 107 height 30
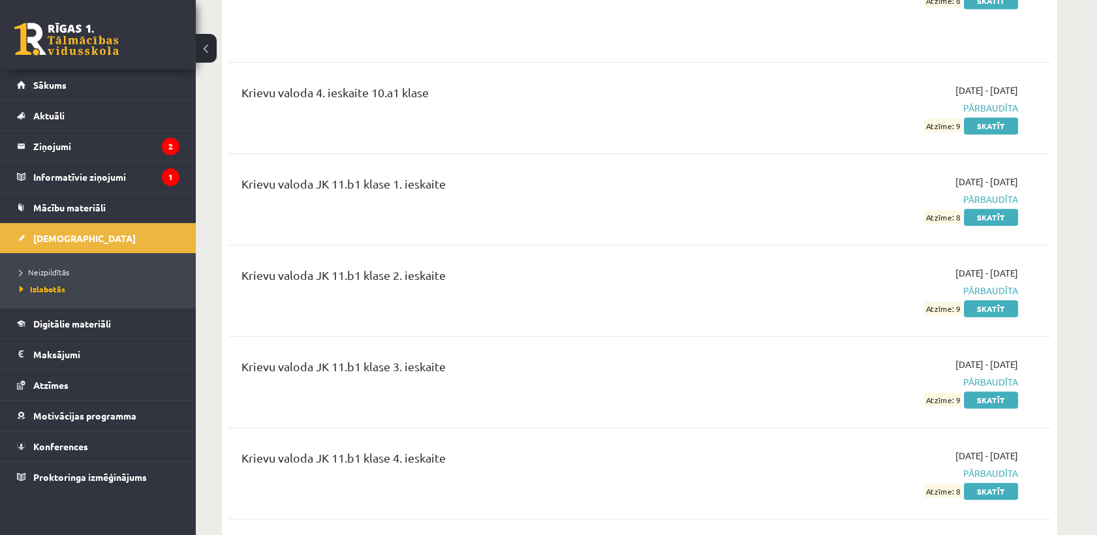
scroll to position [1457, 0]
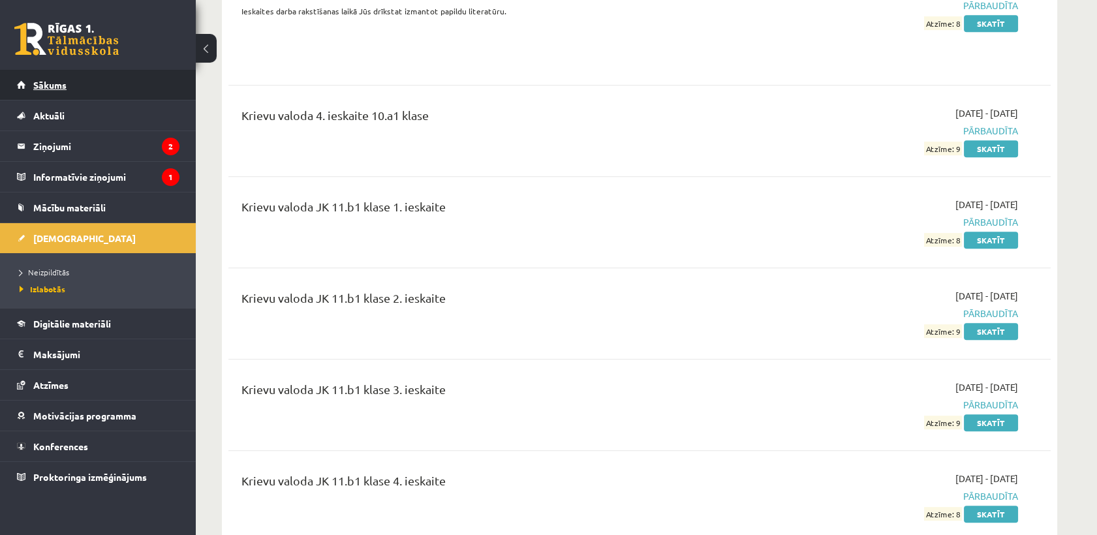
click at [45, 76] on link "Sākums" at bounding box center [98, 85] width 163 height 30
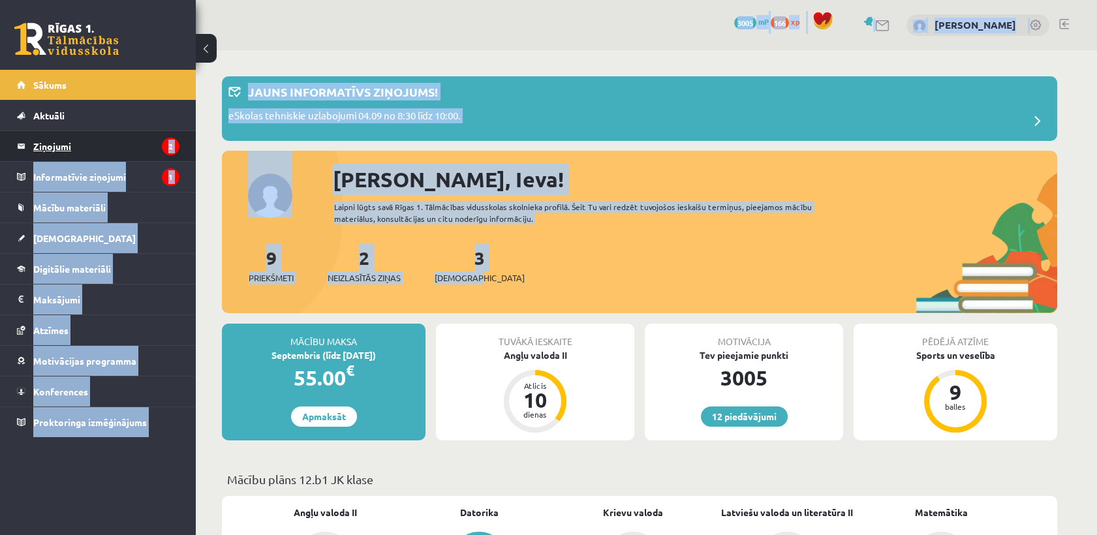
drag, startPoint x: 479, startPoint y: 276, endPoint x: 162, endPoint y: 158, distance: 338.5
drag, startPoint x: 162, startPoint y: 158, endPoint x: 97, endPoint y: 148, distance: 65.5
click at [97, 148] on legend "Ziņojumi 2" at bounding box center [106, 146] width 146 height 30
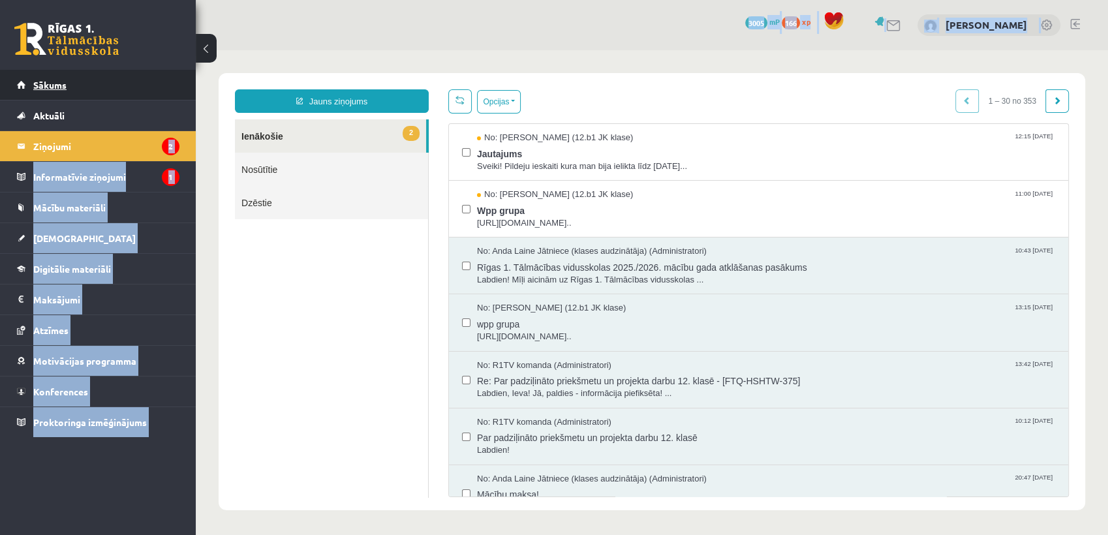
click at [57, 87] on span "Sākums" at bounding box center [49, 85] width 33 height 12
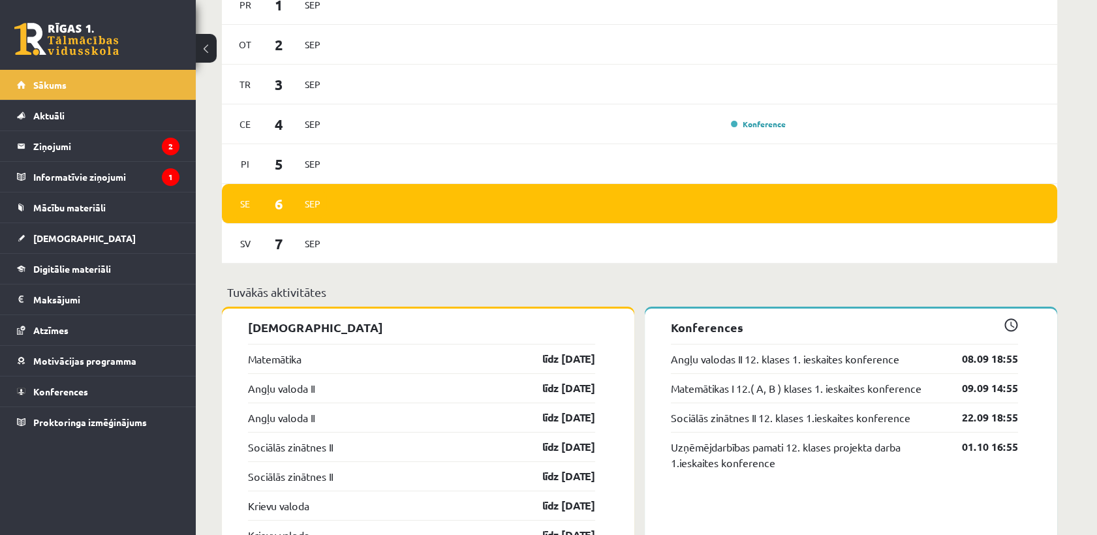
scroll to position [963, 0]
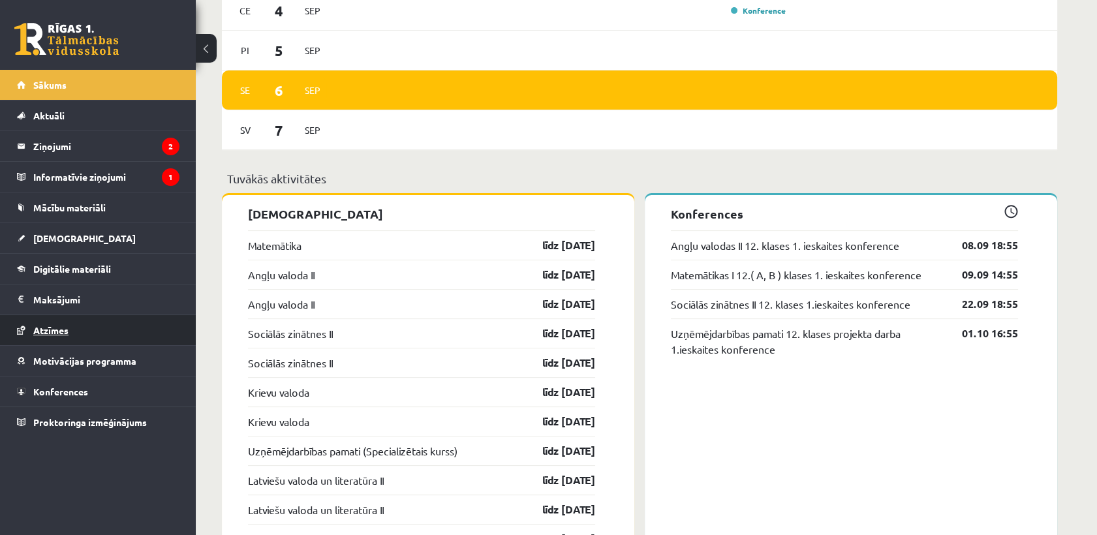
click at [48, 324] on span "Atzīmes" at bounding box center [50, 330] width 35 height 12
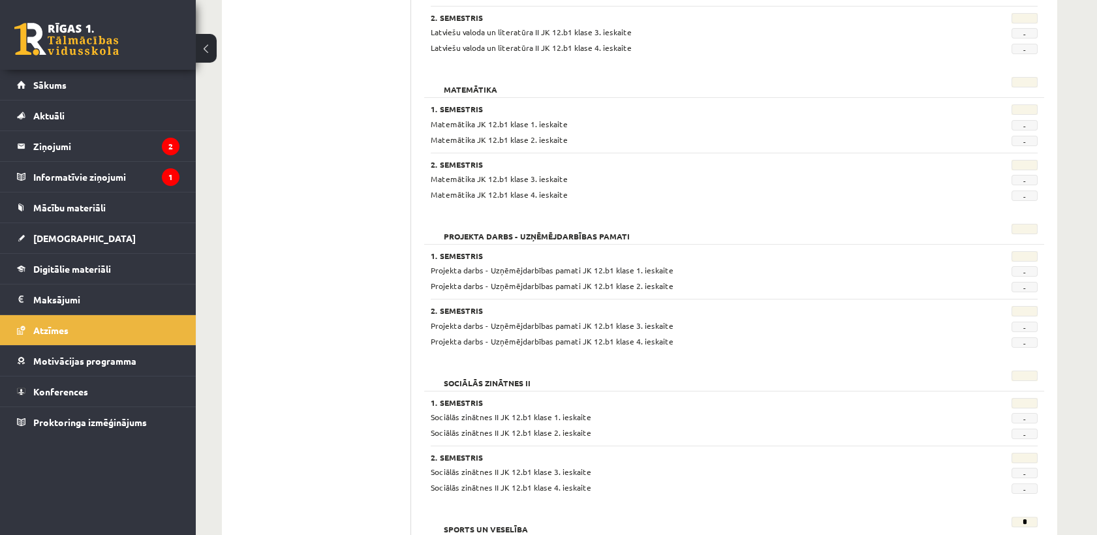
scroll to position [1031, 0]
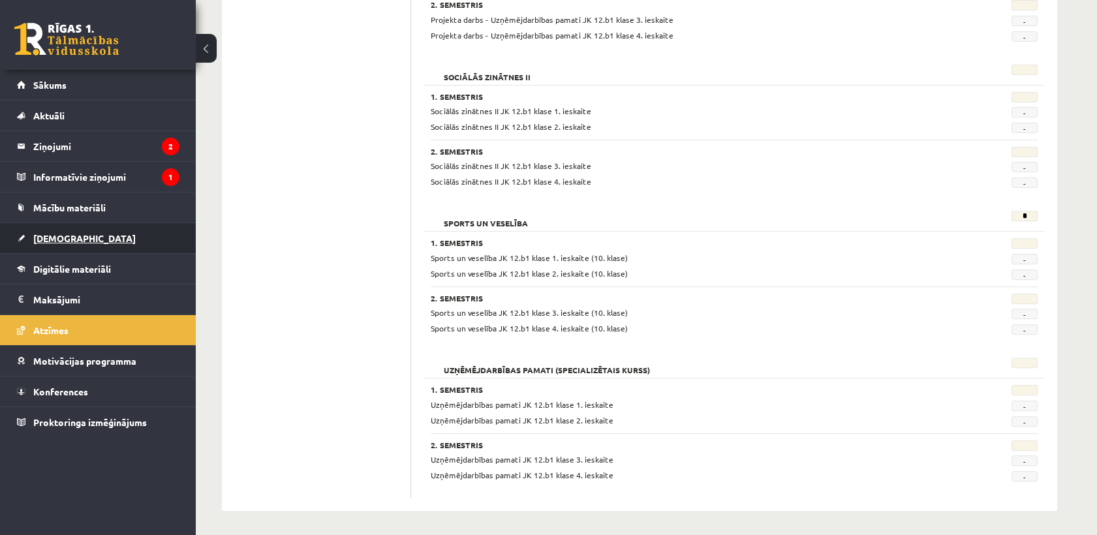
click at [65, 238] on span "[DEMOGRAPHIC_DATA]" at bounding box center [84, 238] width 102 height 12
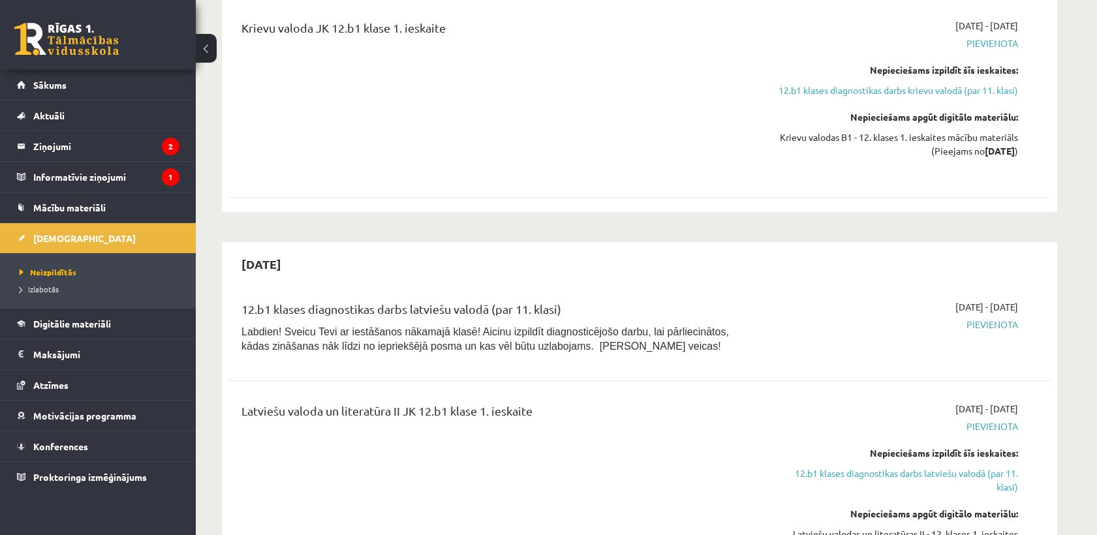
scroll to position [1493, 0]
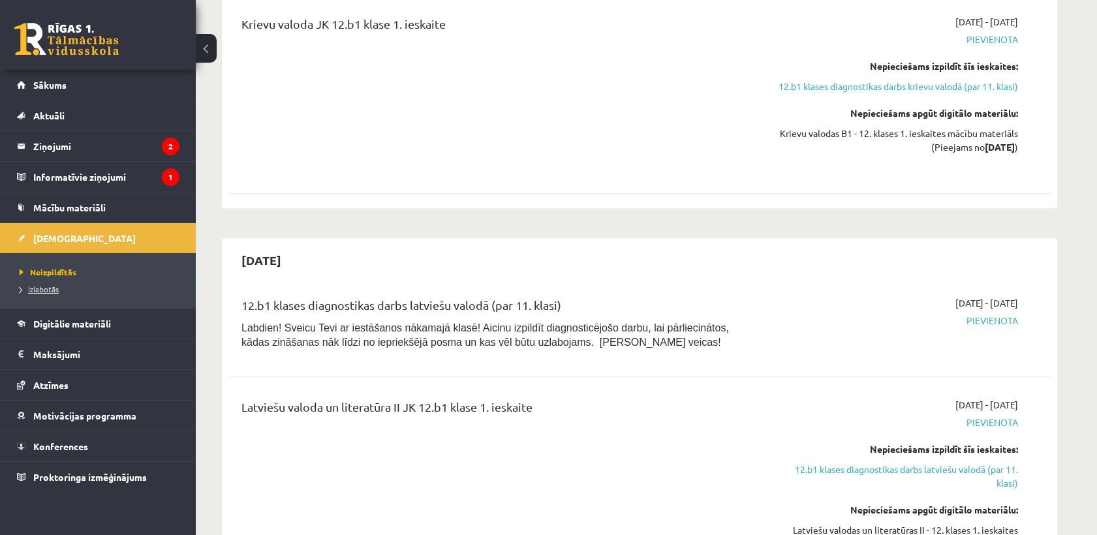
click at [40, 286] on span "Izlabotās" at bounding box center [39, 289] width 39 height 10
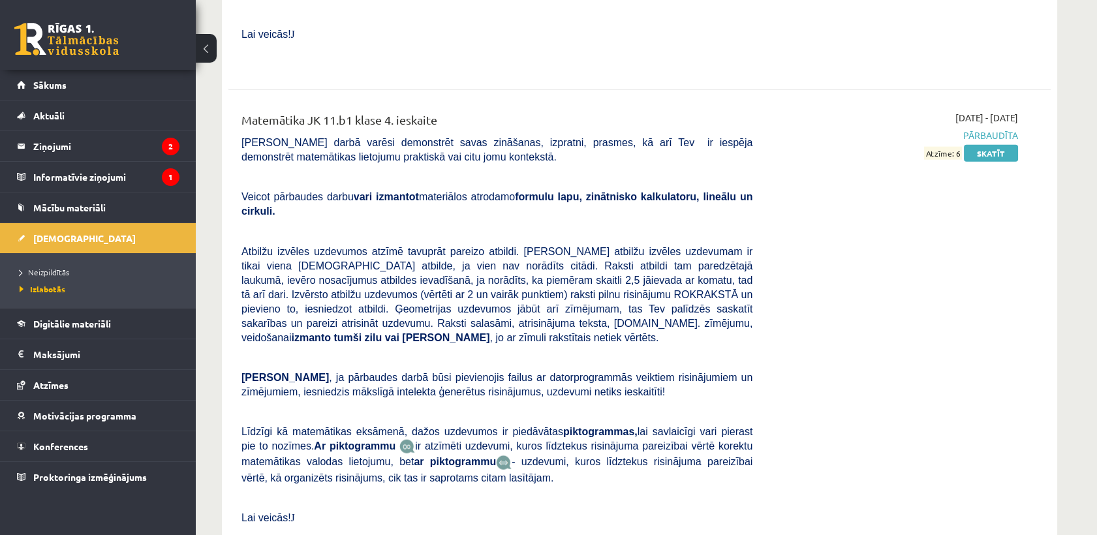
scroll to position [6293, 0]
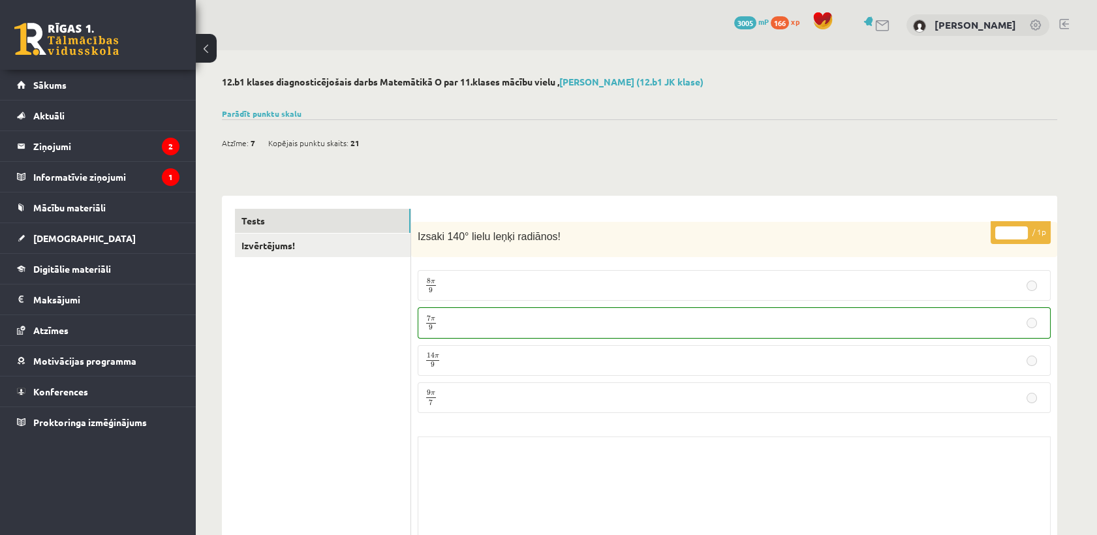
click at [281, 108] on div "Parādīt punktu skalu Atzīme No Līdz 1 0 5 2 6 8 3 9 11 4 12 14 5 15 17 6 18 20 …" at bounding box center [639, 114] width 835 height 12
click at [279, 115] on link "Parādīt punktu skalu" at bounding box center [262, 113] width 80 height 10
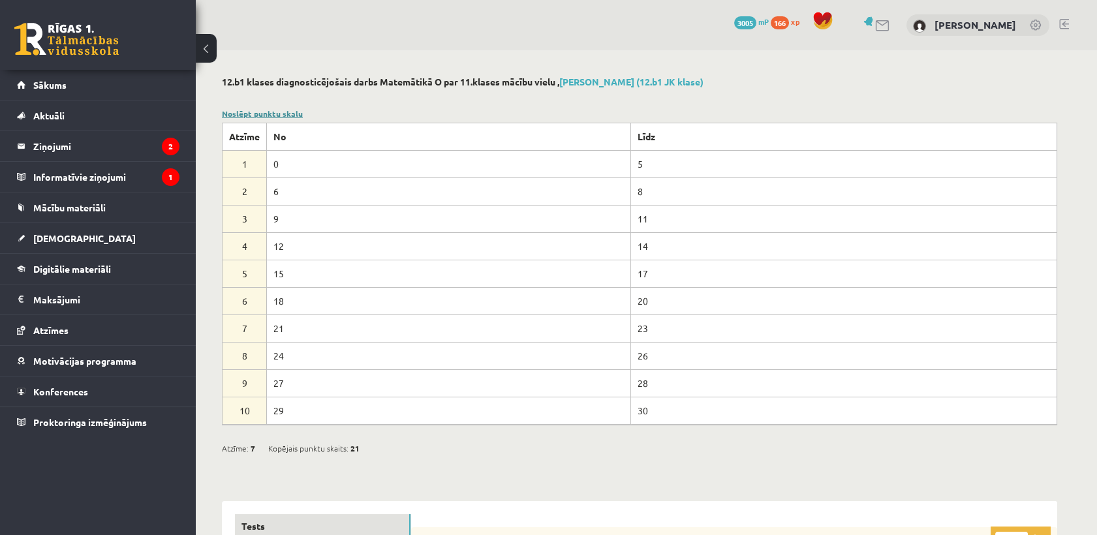
click at [279, 115] on link "Noslēpt punktu skalu" at bounding box center [262, 113] width 81 height 10
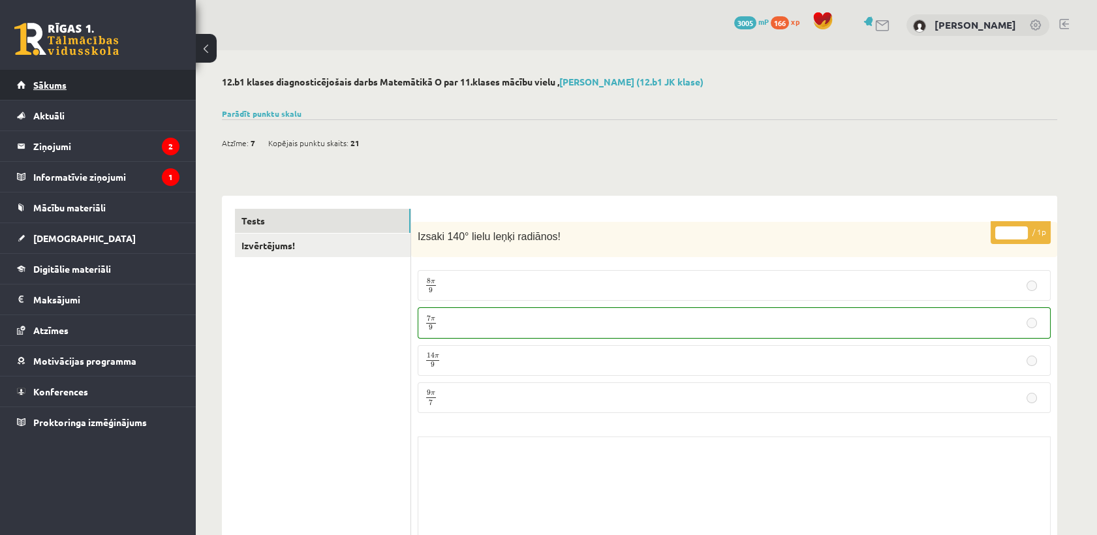
click at [91, 74] on link "Sākums" at bounding box center [98, 85] width 163 height 30
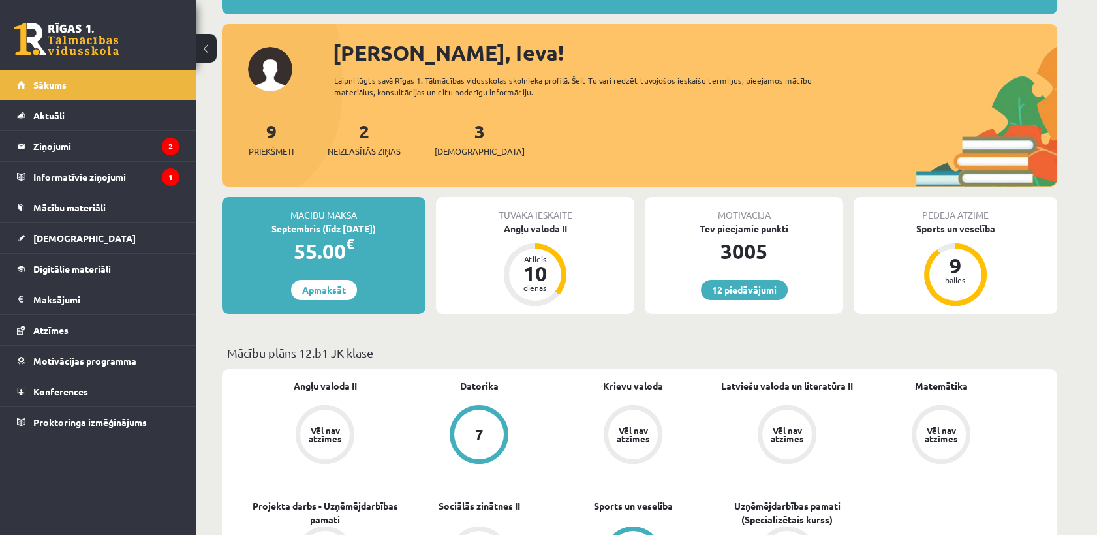
scroll to position [139, 0]
